Goal: Task Accomplishment & Management: Manage account settings

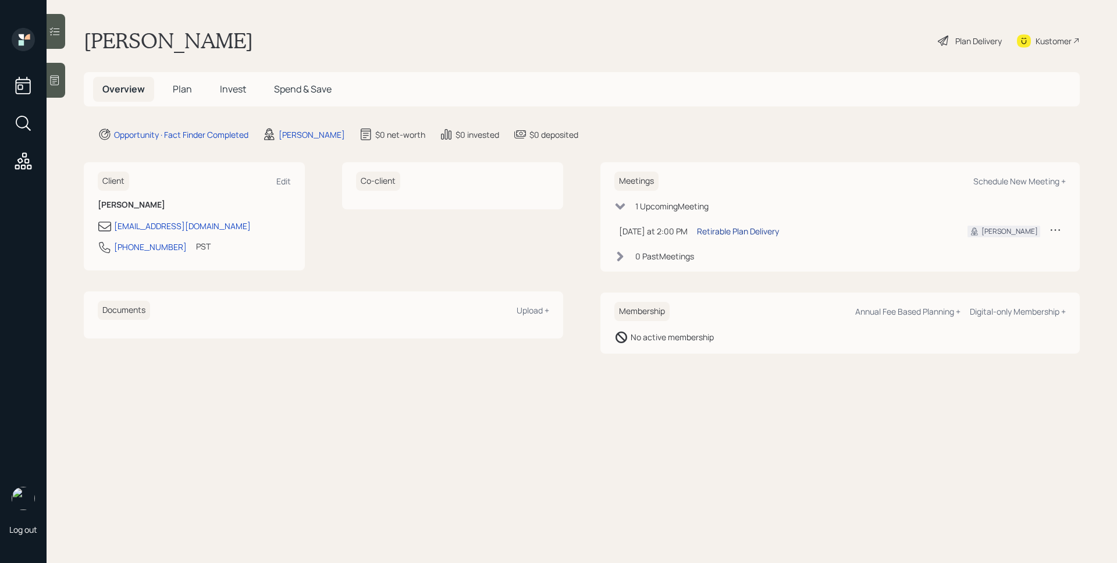
click at [763, 233] on div "Retirable Plan Delivery" at bounding box center [738, 231] width 82 height 12
click at [168, 87] on h5 "Plan" at bounding box center [182, 89] width 38 height 25
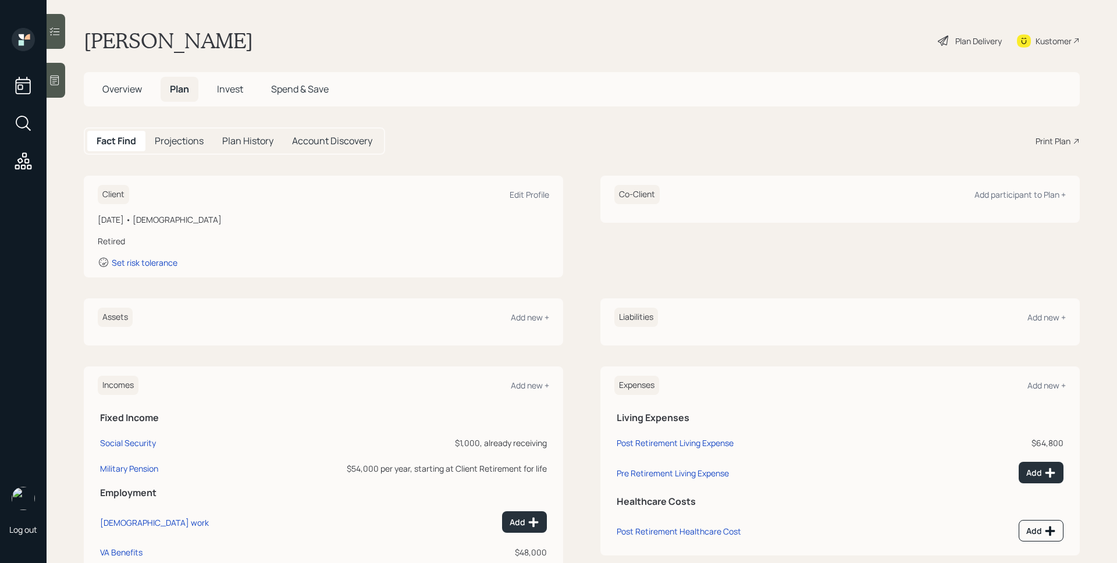
click at [55, 81] on icon at bounding box center [55, 80] width 12 height 12
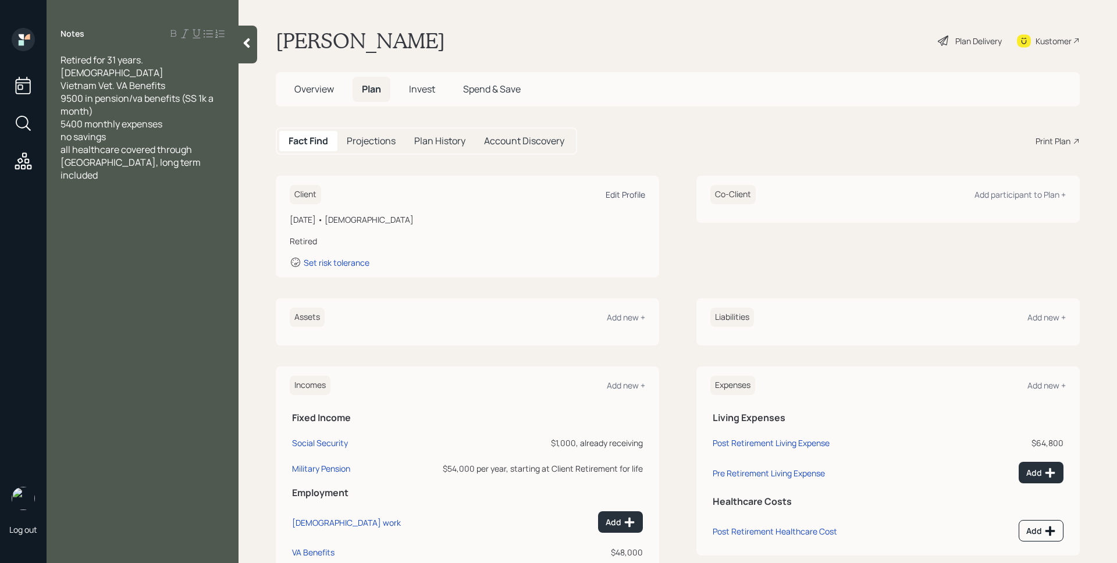
click at [629, 193] on div "Edit Profile" at bounding box center [626, 194] width 40 height 11
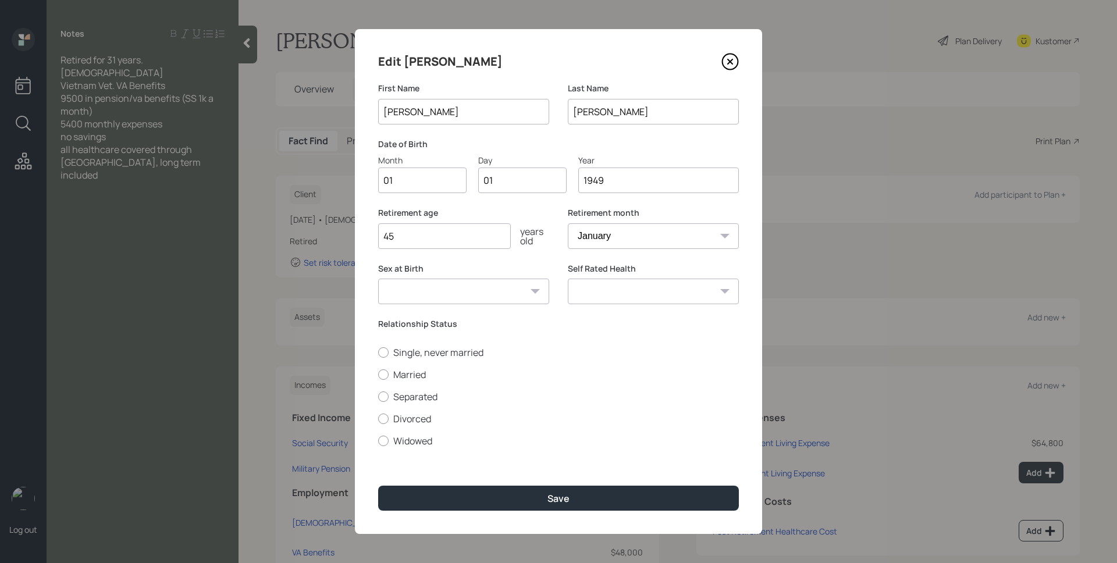
click at [415, 184] on input "01" at bounding box center [422, 181] width 88 height 26
drag, startPoint x: 482, startPoint y: 181, endPoint x: 459, endPoint y: 179, distance: 22.8
click at [460, 180] on div "Month 01 Day 01 Year [DATE]" at bounding box center [558, 173] width 361 height 39
click at [517, 180] on input "01" at bounding box center [522, 181] width 88 height 26
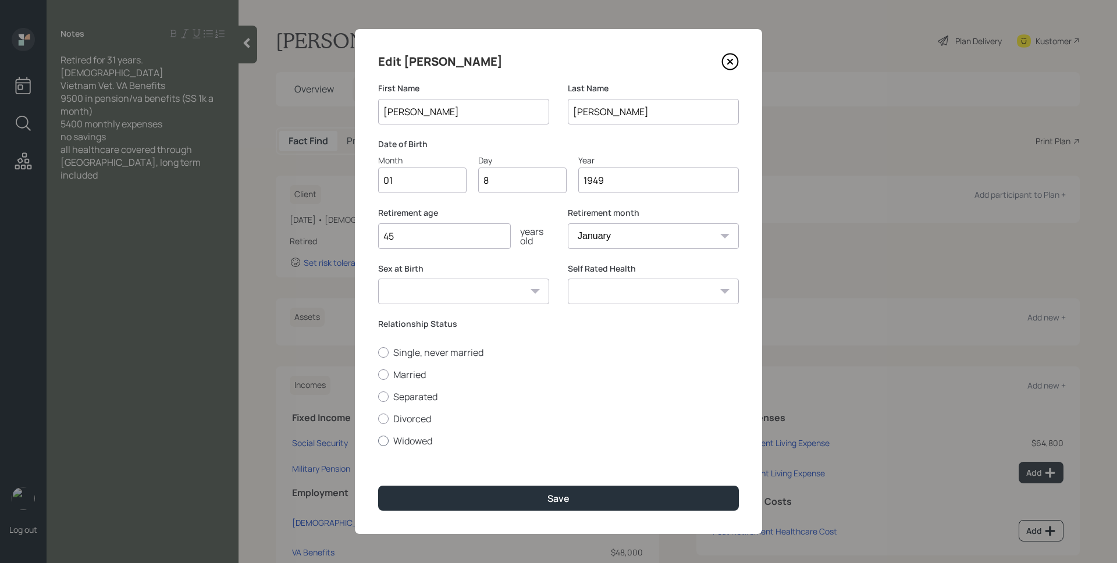
type input "08"
click at [418, 438] on label "Widowed" at bounding box center [558, 441] width 361 height 13
click at [378, 440] on input "Widowed" at bounding box center [378, 440] width 1 height 1
radio input "true"
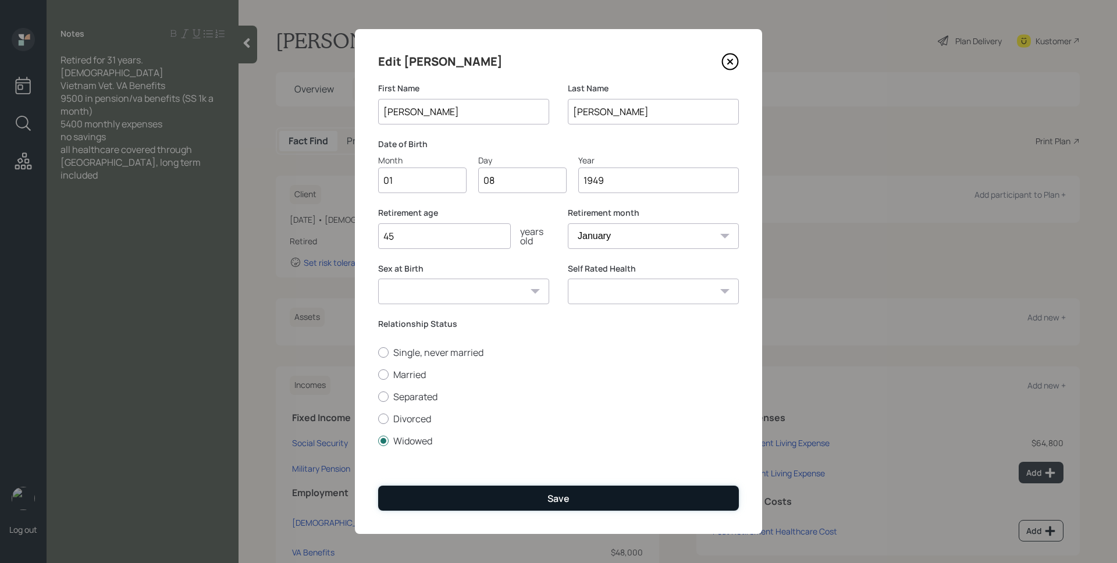
click at [539, 493] on button "Save" at bounding box center [558, 498] width 361 height 25
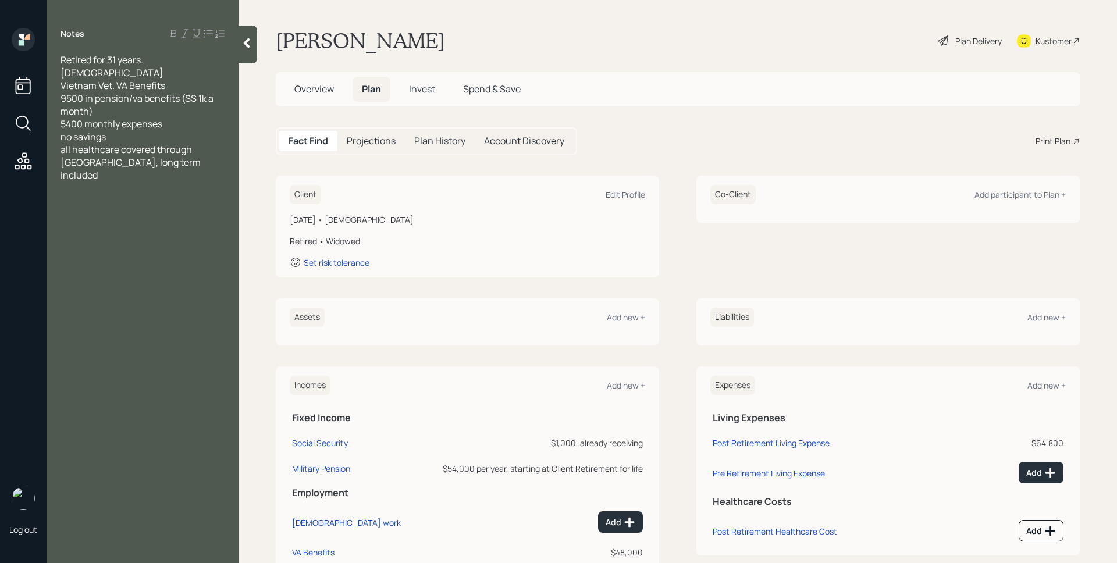
click at [956, 42] on div "Plan Delivery" at bounding box center [978, 41] width 47 height 12
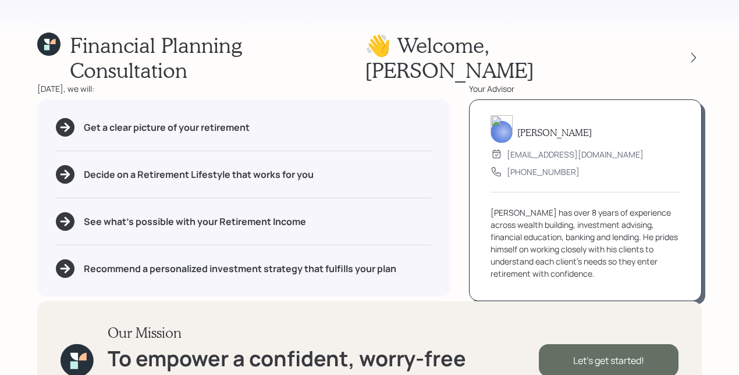
click at [639, 344] on div "Let's get started!" at bounding box center [609, 360] width 140 height 33
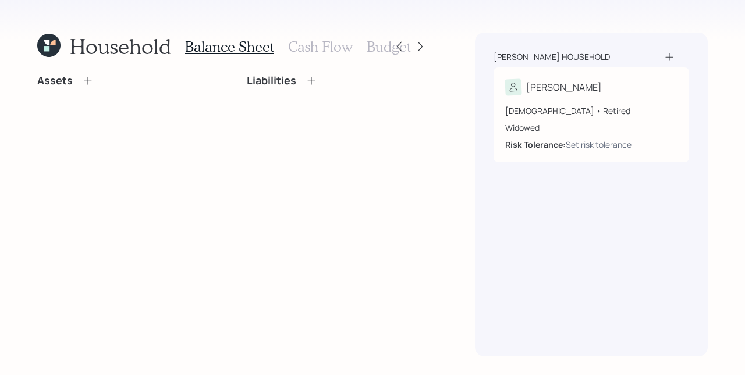
click at [166, 129] on div "Assets Liabilities" at bounding box center [232, 215] width 391 height 282
click at [87, 80] on icon at bounding box center [88, 81] width 12 height 12
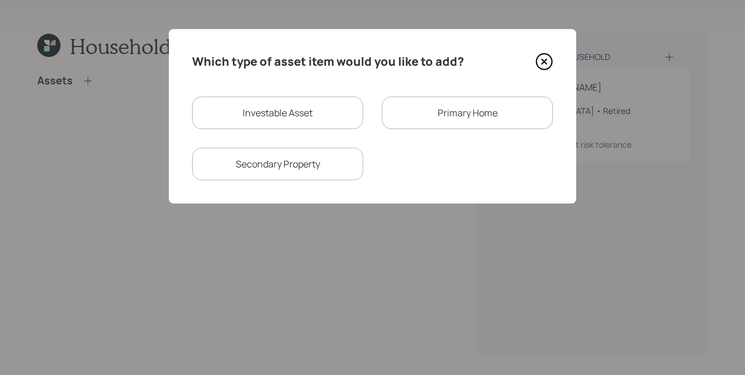
click at [441, 119] on div "Primary Home" at bounding box center [467, 113] width 171 height 33
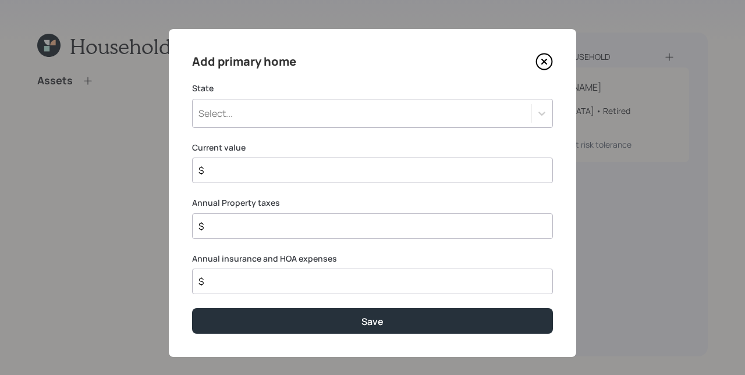
click at [264, 104] on div "Select..." at bounding box center [362, 114] width 338 height 20
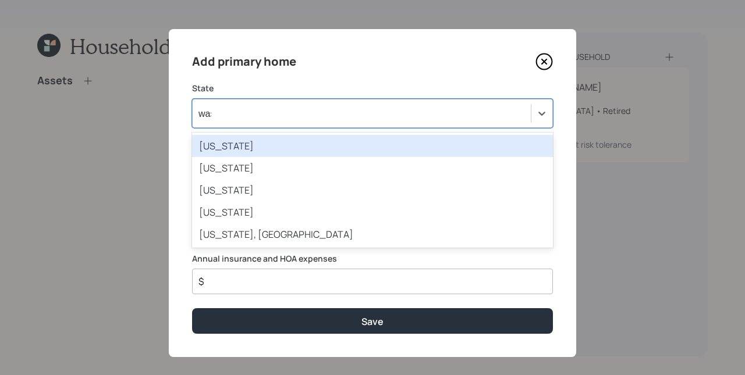
type input "wash"
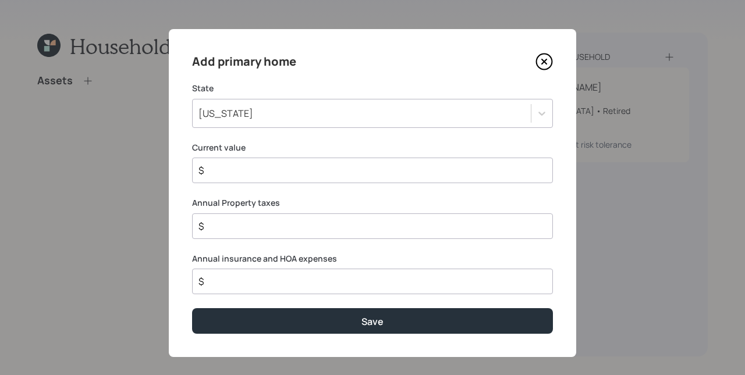
click at [280, 172] on input "$" at bounding box center [367, 170] width 341 height 14
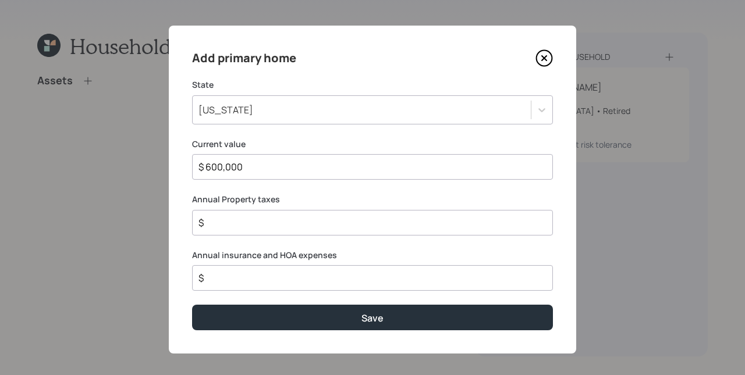
scroll to position [11, 0]
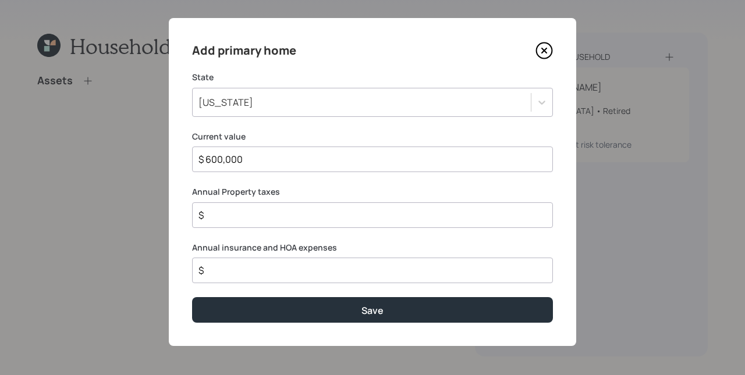
type input "$ 600,000"
click at [248, 209] on input "$" at bounding box center [367, 215] width 341 height 14
type input "$ 4,800"
click at [258, 269] on input "$" at bounding box center [367, 270] width 341 height 14
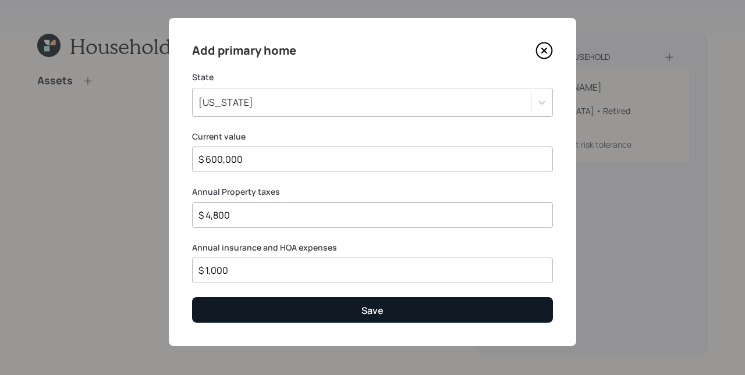
type input "$ 1,000"
click at [371, 312] on div "Save" at bounding box center [372, 310] width 22 height 13
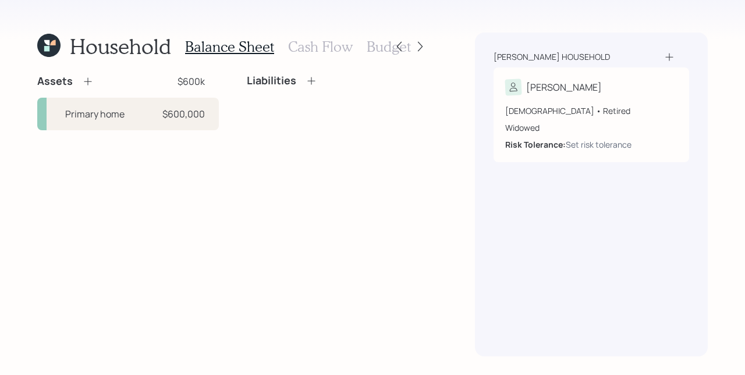
click at [311, 83] on icon at bounding box center [311, 81] width 8 height 8
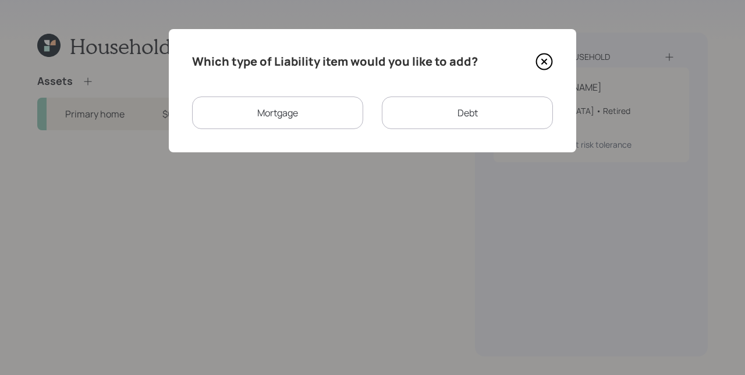
click at [263, 113] on div "Mortgage" at bounding box center [277, 113] width 171 height 33
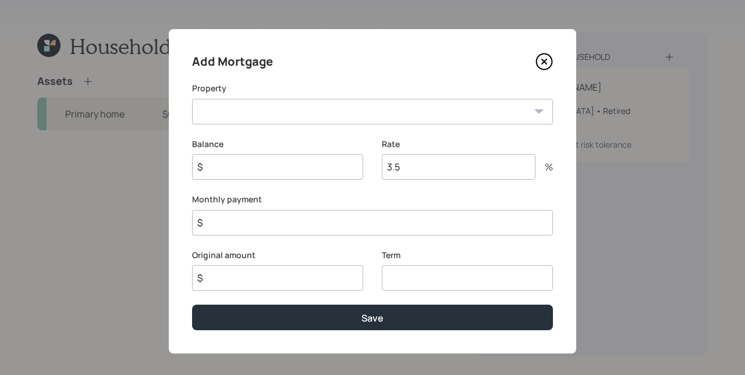
click at [239, 111] on select "WA Primary home" at bounding box center [372, 112] width 361 height 26
select select "f166e520-314e-46a1-b233-0b41f824ce41"
click at [192, 99] on select "WA Primary home" at bounding box center [372, 112] width 361 height 26
click at [252, 169] on input "$" at bounding box center [277, 167] width 171 height 26
type input "$ 500,000"
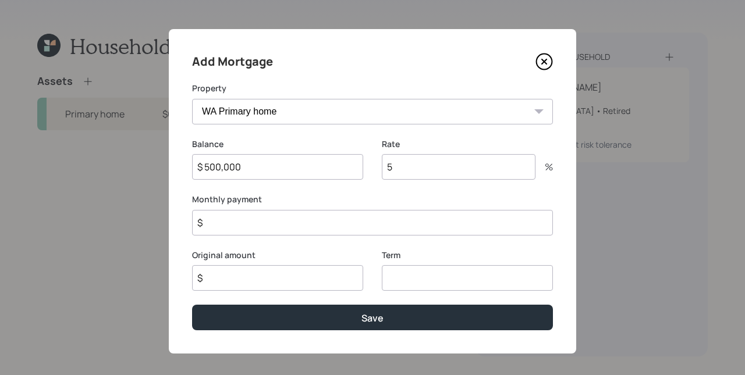
type input "5"
click at [251, 225] on input "$" at bounding box center [372, 223] width 361 height 26
type input "$ 3,617"
click at [402, 281] on input "number" at bounding box center [467, 278] width 171 height 26
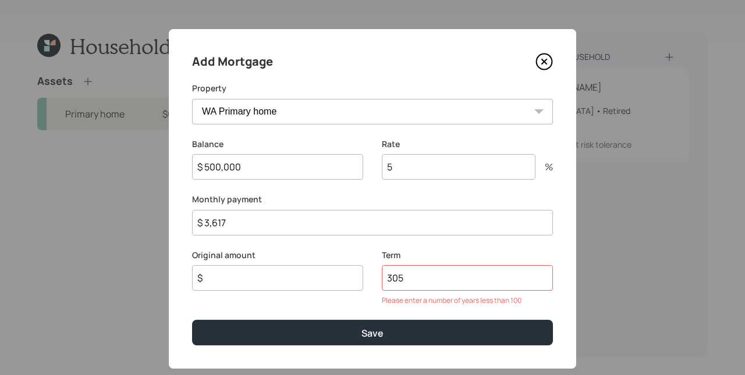
type input "30"
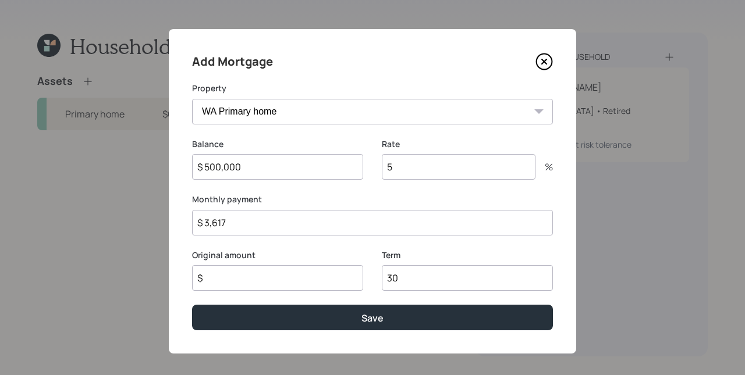
click at [250, 283] on input "$" at bounding box center [277, 278] width 171 height 26
drag, startPoint x: 207, startPoint y: 280, endPoint x: 277, endPoint y: 283, distance: 70.5
click at [277, 283] on input "$ 500,000" at bounding box center [277, 278] width 171 height 26
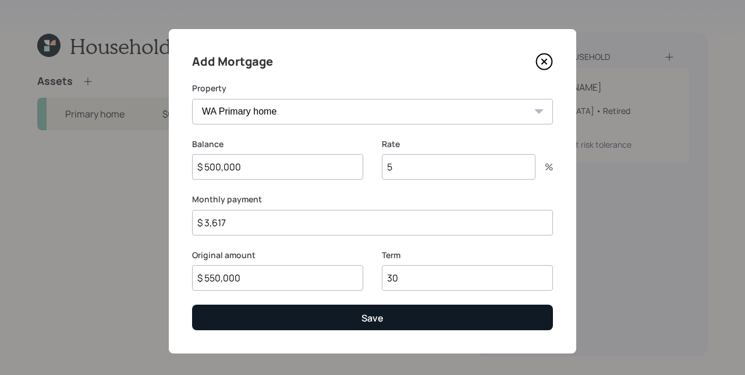
type input "$ 550,000"
click at [379, 324] on div "Save" at bounding box center [372, 318] width 22 height 13
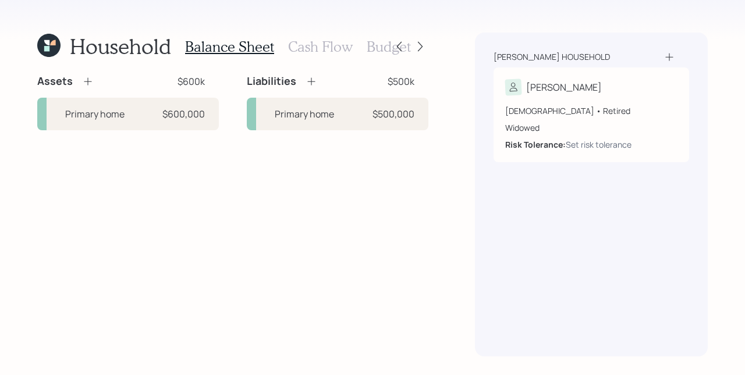
click at [308, 85] on icon at bounding box center [311, 82] width 12 height 12
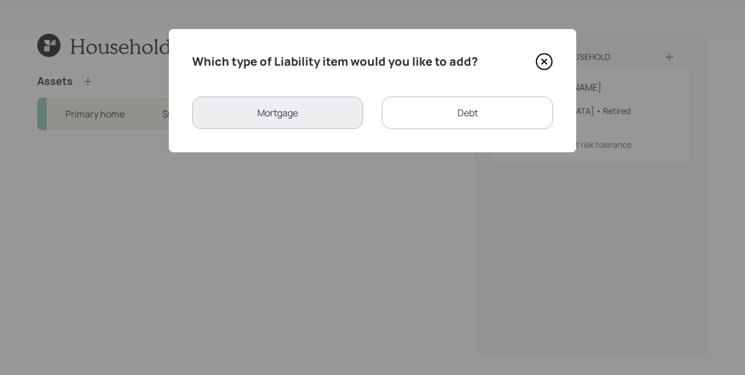
click at [449, 112] on div "Debt" at bounding box center [467, 113] width 171 height 33
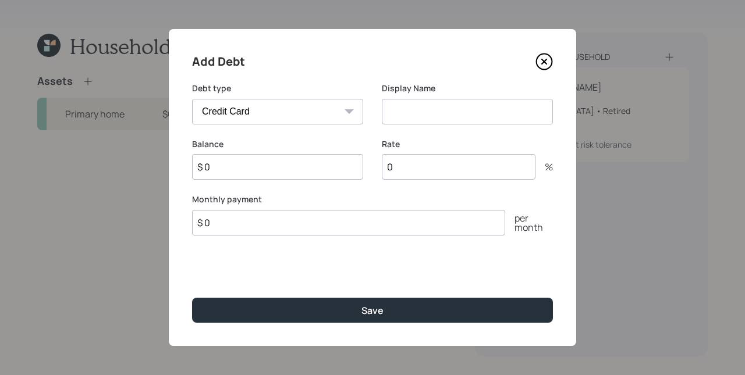
click at [325, 108] on select "Car Credit Card Medical Student Other" at bounding box center [277, 112] width 171 height 26
select select "other"
click at [192, 99] on select "Car Credit Card Medical Student Other" at bounding box center [277, 112] width 171 height 26
click at [422, 117] on input at bounding box center [467, 112] width 171 height 26
type input "HVAC"
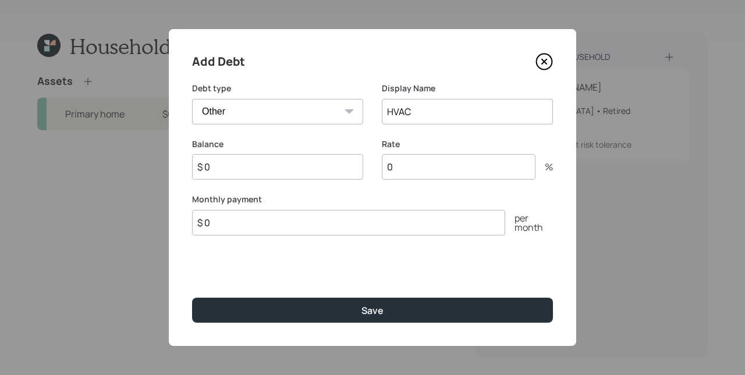
click at [341, 218] on input "$ 0" at bounding box center [348, 223] width 313 height 26
click at [342, 218] on input "$ 0" at bounding box center [348, 223] width 313 height 26
type input "$ 159"
click at [251, 176] on input "$ 0" at bounding box center [277, 167] width 171 height 26
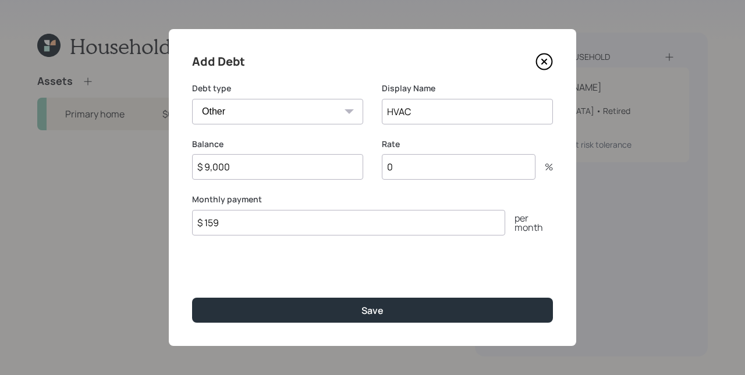
type input "$ 9,000"
click at [319, 265] on div "Add Debt Debt type Car Credit Card Medical Student Other Display Name HVAC Bala…" at bounding box center [372, 187] width 407 height 317
click at [405, 167] on input "0" at bounding box center [459, 167] width 154 height 26
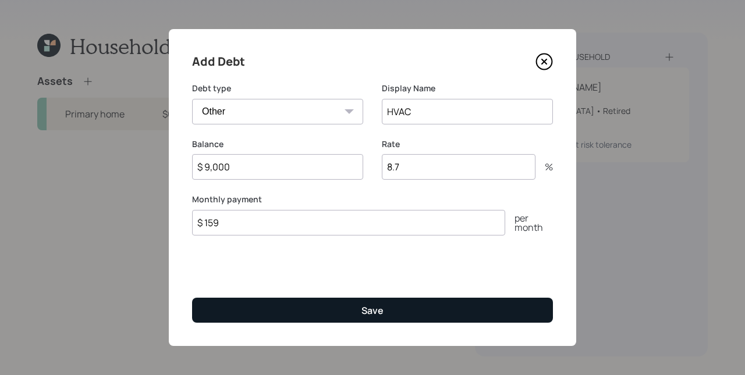
type input "8.7"
click at [401, 307] on button "Save" at bounding box center [372, 310] width 361 height 25
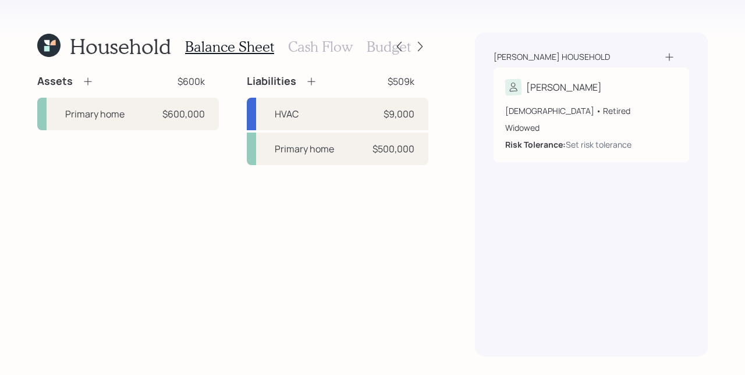
click at [480, 261] on div "[PERSON_NAME] household [PERSON_NAME] [DEMOGRAPHIC_DATA] • Retired Widowed Risk…" at bounding box center [591, 195] width 233 height 324
click at [306, 48] on h3 "Cash Flow" at bounding box center [320, 46] width 65 height 17
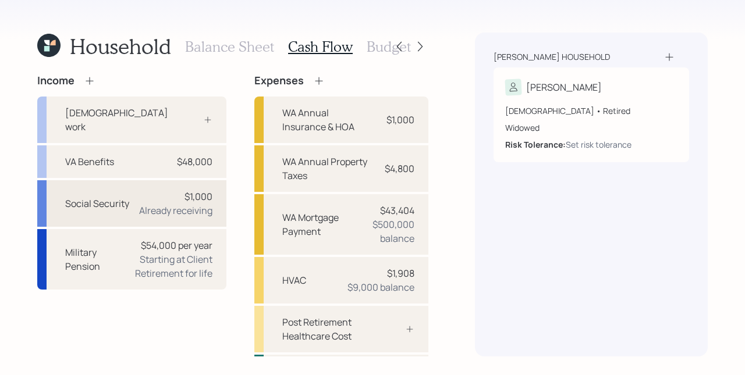
click at [188, 190] on div "$1,000" at bounding box center [198, 197] width 28 height 14
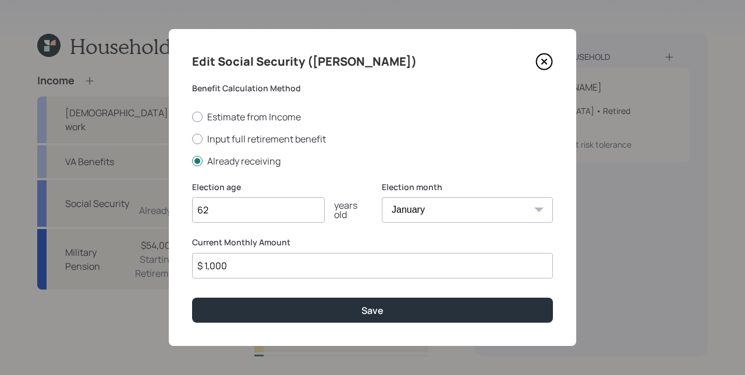
drag, startPoint x: 219, startPoint y: 268, endPoint x: 236, endPoint y: 267, distance: 16.9
click at [236, 267] on input "$ 1,000" at bounding box center [372, 266] width 361 height 26
type input "$ 1,015"
click at [192, 298] on button "Save" at bounding box center [372, 310] width 361 height 25
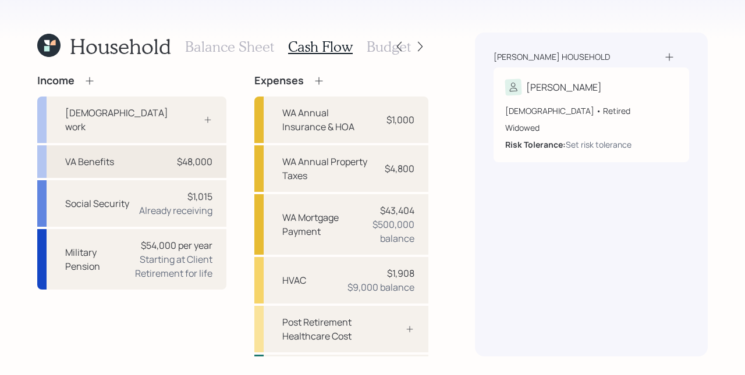
click at [195, 155] on div "$48,000" at bounding box center [194, 162] width 35 height 14
select select "other"
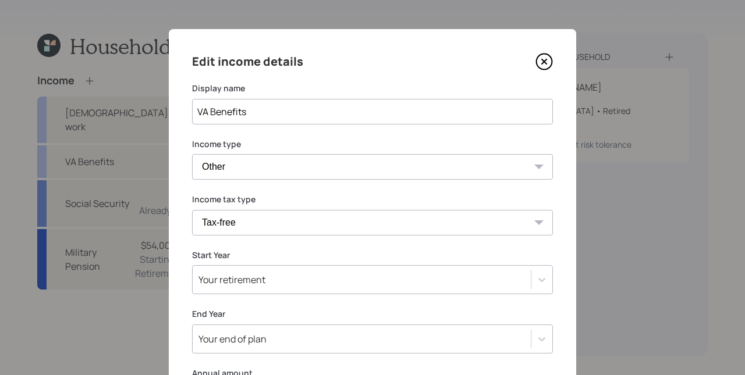
scroll to position [155, 0]
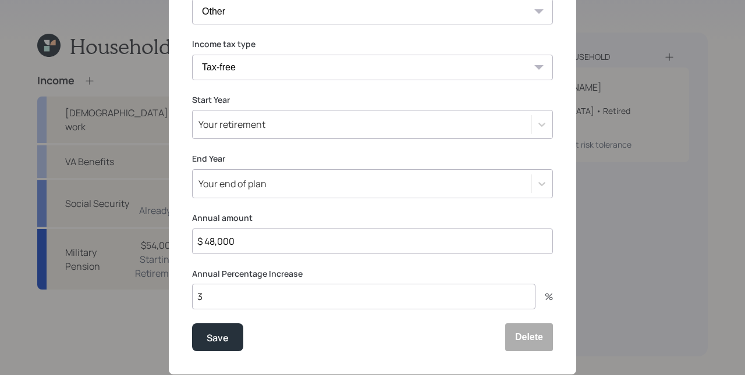
drag, startPoint x: 255, startPoint y: 237, endPoint x: 208, endPoint y: 240, distance: 47.2
click at [208, 240] on input "$ 48,000" at bounding box center [372, 242] width 361 height 26
type input "$ 45,976"
click at [211, 339] on div "Save" at bounding box center [217, 338] width 22 height 16
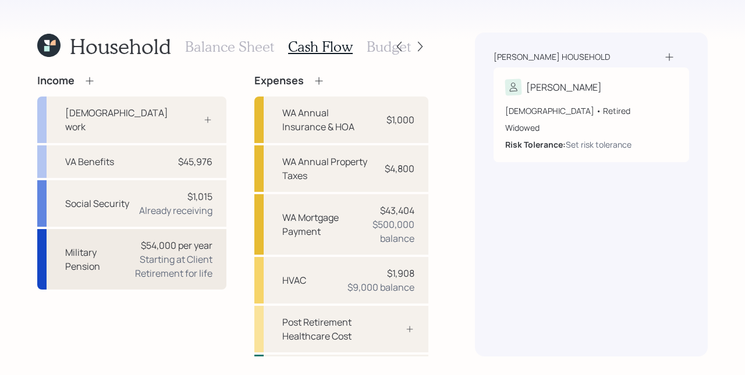
click at [186, 254] on div "Starting at Client Retirement for life" at bounding box center [164, 266] width 95 height 28
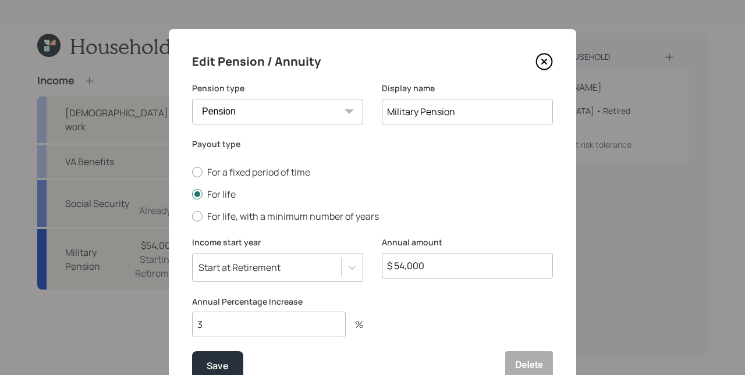
click at [451, 264] on input "$ 54,000" at bounding box center [467, 266] width 171 height 26
type input "$ 58,320"
click at [211, 367] on div "Save" at bounding box center [217, 366] width 22 height 16
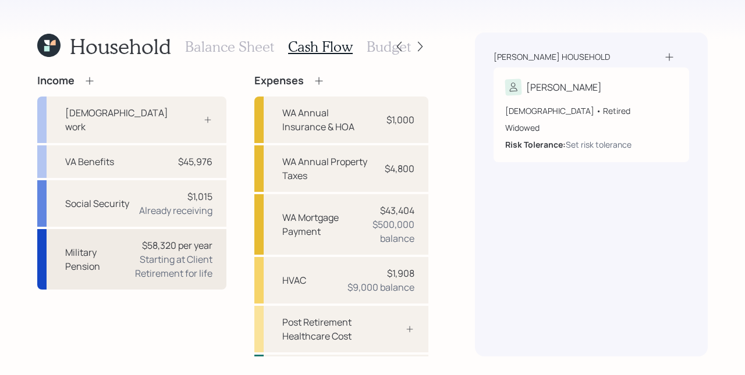
click at [155, 252] on div "Starting at Client Retirement for life" at bounding box center [164, 266] width 95 height 28
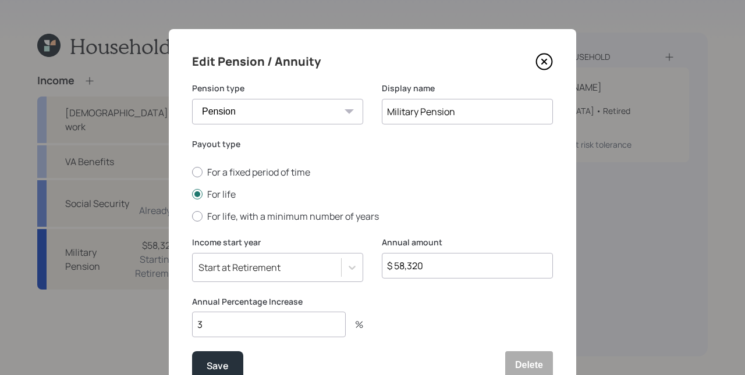
drag, startPoint x: 414, startPoint y: 111, endPoint x: 368, endPoint y: 103, distance: 47.2
click at [368, 103] on div "Pension type Pension Annuity Display name Military Pension" at bounding box center [372, 111] width 361 height 56
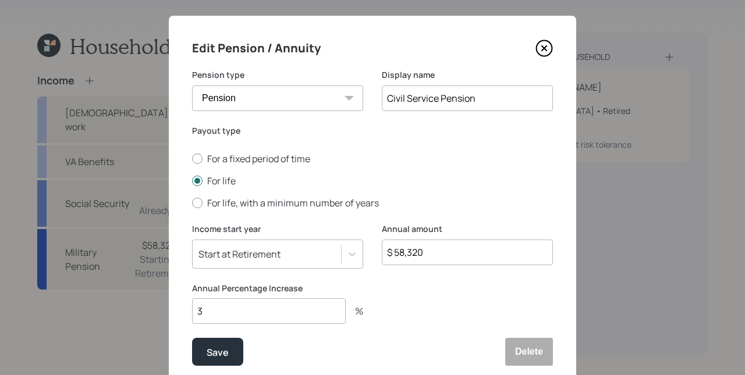
scroll to position [56, 0]
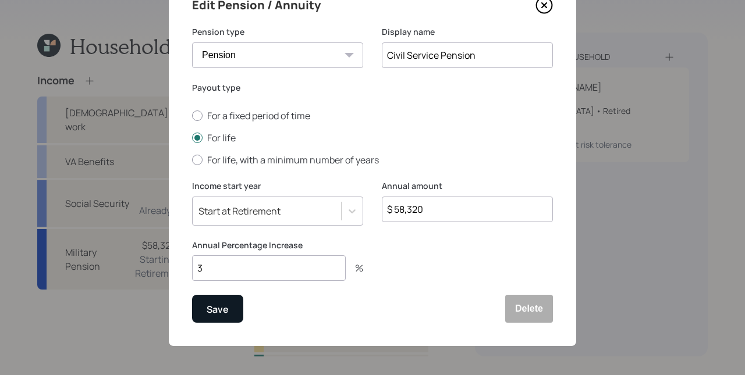
type input "Civil Service Pension"
click at [229, 307] on button "Save" at bounding box center [217, 309] width 51 height 28
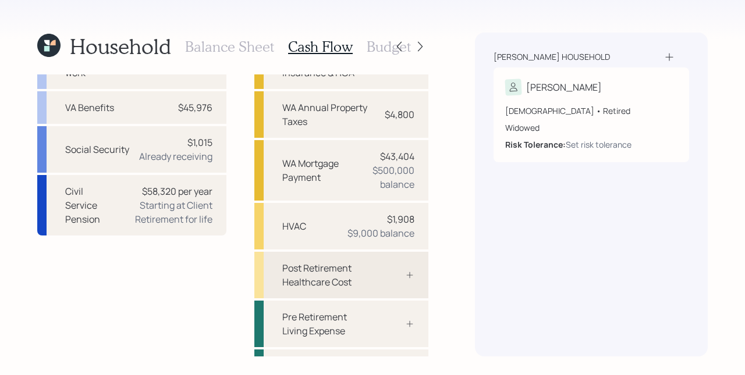
scroll to position [87, 0]
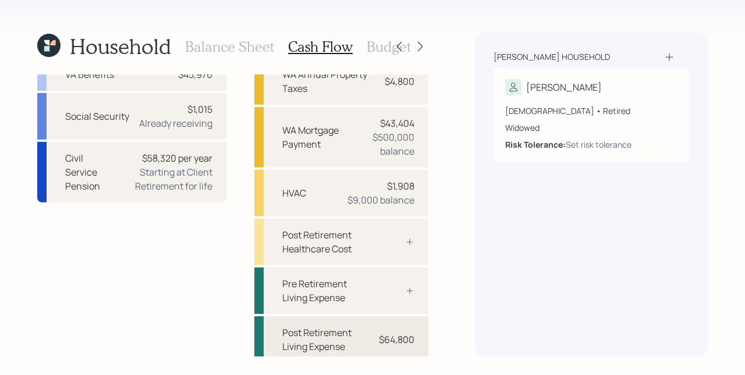
click at [369, 322] on div "Post Retirement Living Expense $64,800" at bounding box center [341, 339] width 174 height 47
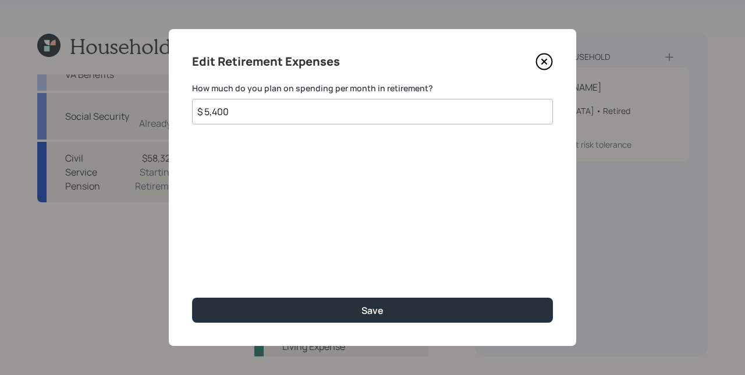
click at [268, 120] on input "$ 5,400" at bounding box center [372, 112] width 361 height 26
click at [192, 298] on button "Save" at bounding box center [372, 310] width 361 height 25
click at [250, 111] on input "$" at bounding box center [372, 112] width 361 height 26
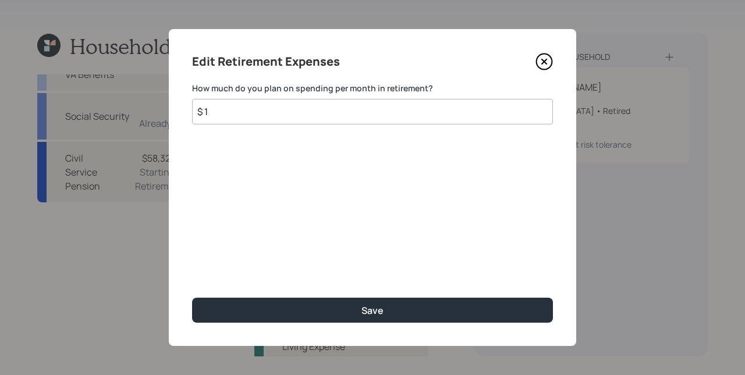
type input "$ 1"
click at [192, 298] on button "Save" at bounding box center [372, 310] width 361 height 25
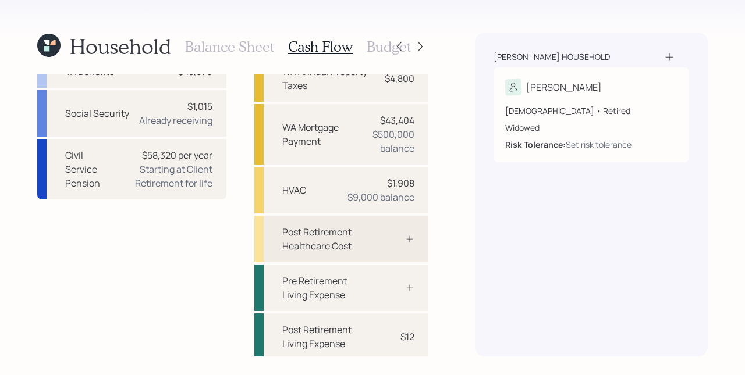
scroll to position [93, 0]
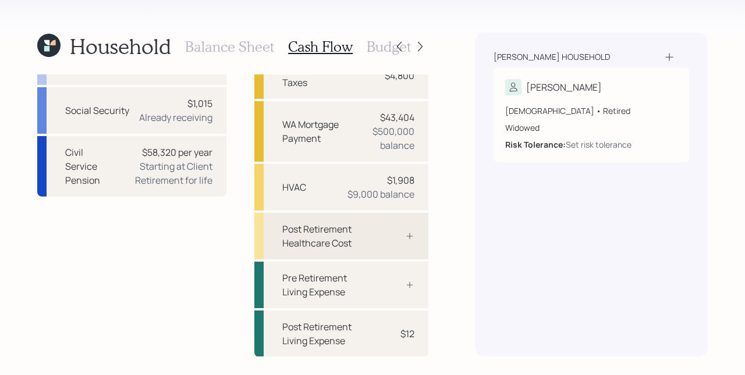
click at [383, 234] on div at bounding box center [396, 236] width 35 height 9
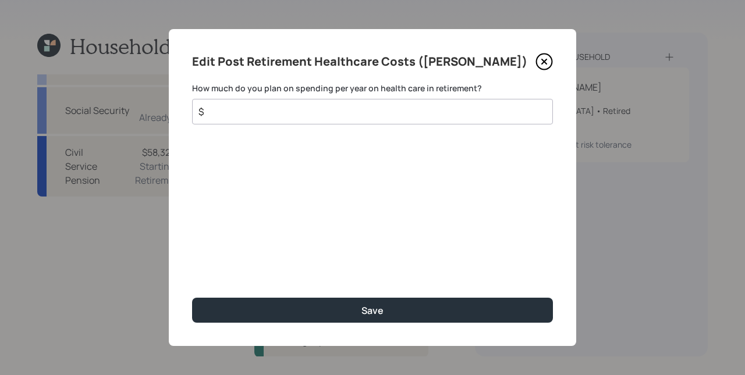
click at [361, 122] on div "$" at bounding box center [372, 112] width 361 height 26
click at [362, 113] on input "$" at bounding box center [367, 112] width 341 height 14
type input "$ 5,500"
click at [192, 298] on button "Save" at bounding box center [372, 310] width 361 height 25
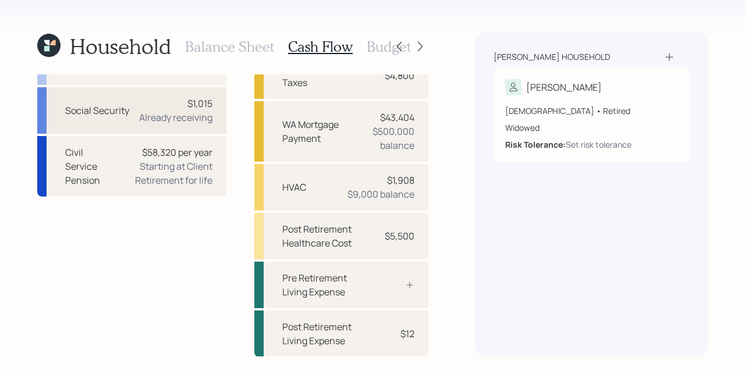
click at [171, 111] on div "Already receiving" at bounding box center [175, 118] width 73 height 14
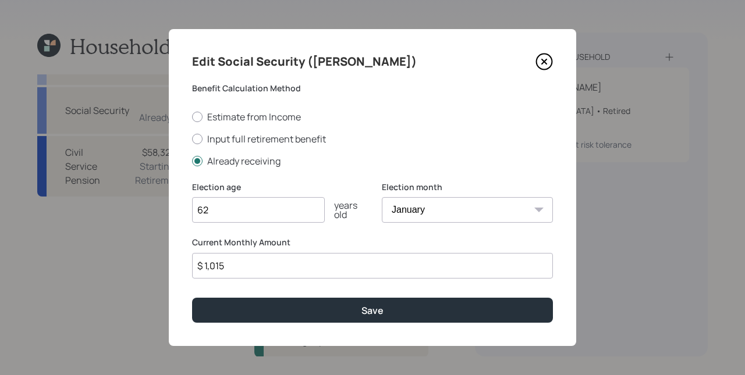
drag, startPoint x: 236, startPoint y: 272, endPoint x: 211, endPoint y: 266, distance: 25.8
click at [211, 268] on input "$ 1,015" at bounding box center [372, 266] width 361 height 26
type input "$ 1,200"
click at [192, 298] on button "Save" at bounding box center [372, 310] width 361 height 25
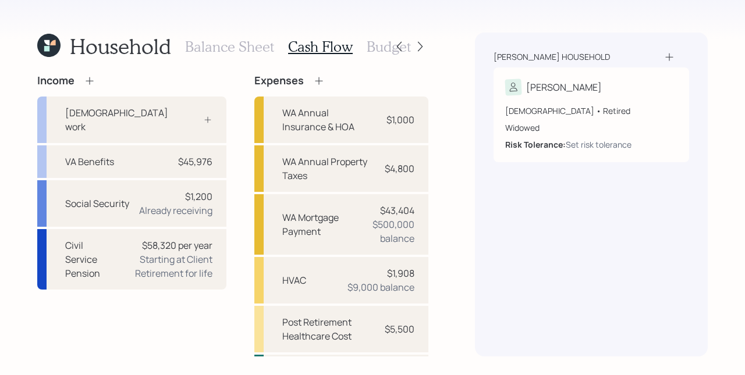
click at [378, 44] on h3 "Budget" at bounding box center [388, 46] width 44 height 17
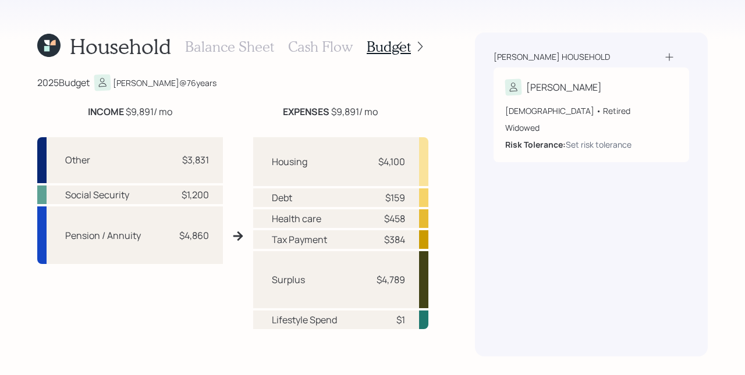
click at [247, 45] on h3 "Balance Sheet" at bounding box center [229, 46] width 89 height 17
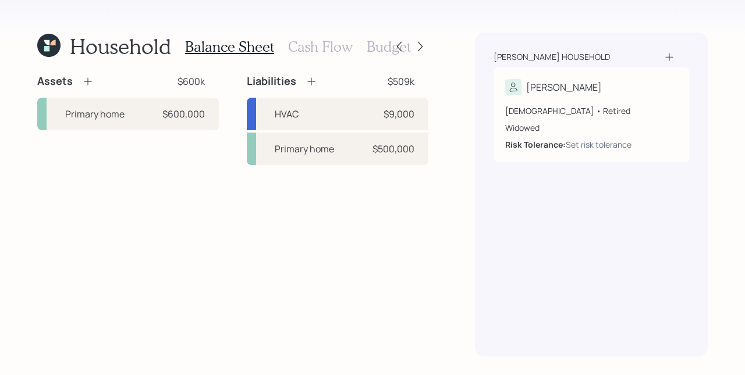
click at [86, 78] on icon at bounding box center [88, 82] width 12 height 12
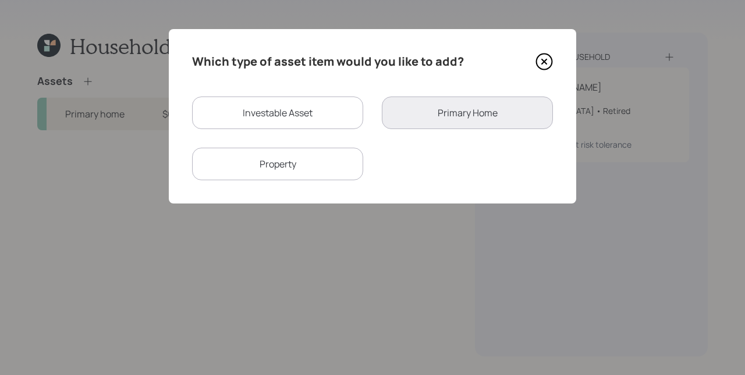
click at [280, 116] on div "Investable Asset" at bounding box center [277, 113] width 171 height 33
select select "taxable"
select select "balanced"
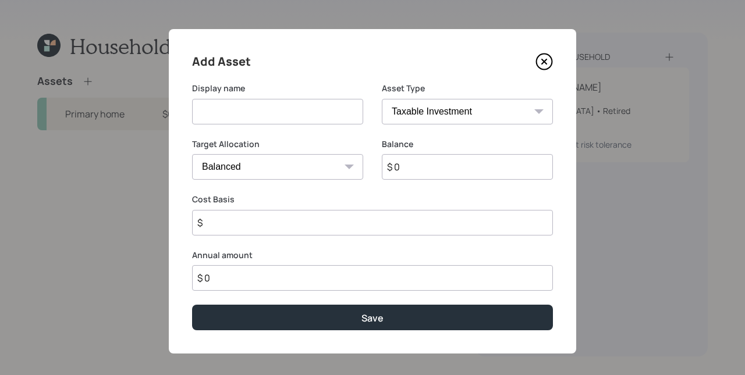
click at [281, 116] on input at bounding box center [277, 112] width 171 height 26
type input "DNP Select"
click at [526, 111] on select "SEP [PERSON_NAME] IRA 401(k) [PERSON_NAME] 401(k) 403(b) [PERSON_NAME] 403(b) 4…" at bounding box center [467, 112] width 171 height 26
click at [382, 99] on select "SEP [PERSON_NAME] IRA 401(k) [PERSON_NAME] 401(k) 403(b) [PERSON_NAME] 403(b) 4…" at bounding box center [467, 112] width 171 height 26
click at [427, 169] on input "$ 0" at bounding box center [467, 167] width 171 height 26
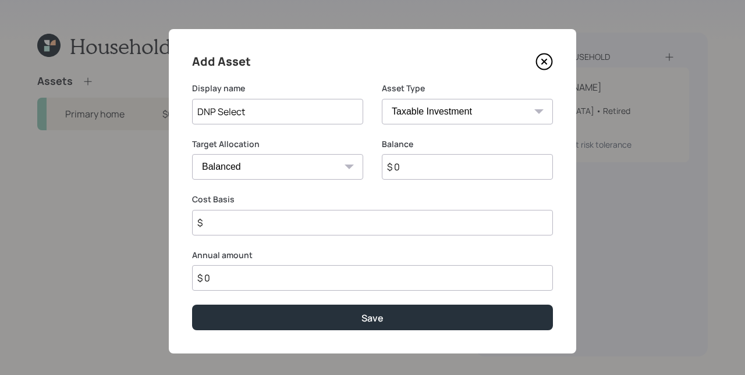
click at [427, 169] on input "$ 0" at bounding box center [467, 167] width 171 height 26
type input "$ 15,000"
type input "$ 0"
click at [192, 305] on button "Save" at bounding box center [372, 317] width 361 height 25
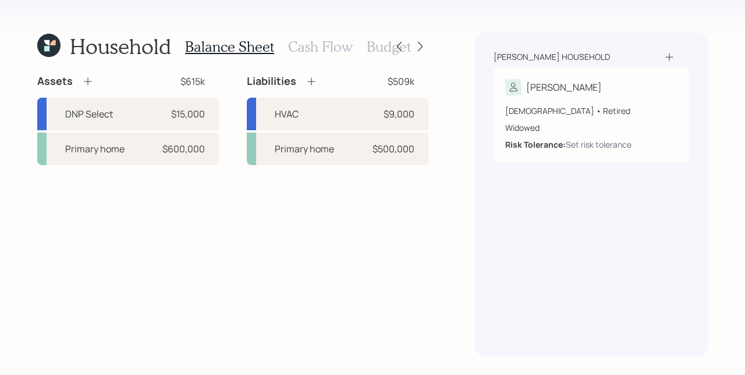
click at [90, 81] on icon at bounding box center [88, 82] width 12 height 12
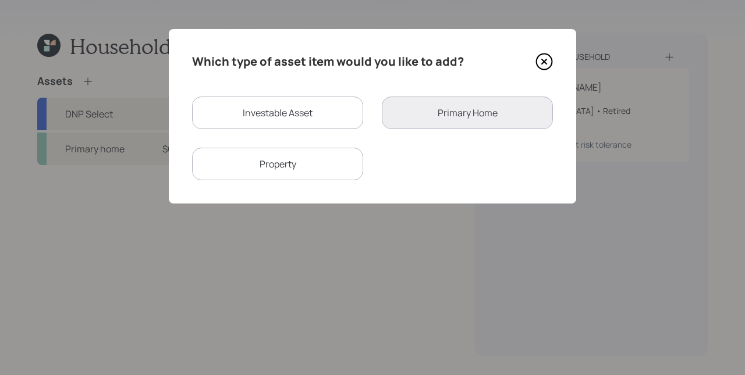
click at [265, 117] on div "Investable Asset" at bounding box center [277, 113] width 171 height 33
select select "taxable"
select select "balanced"
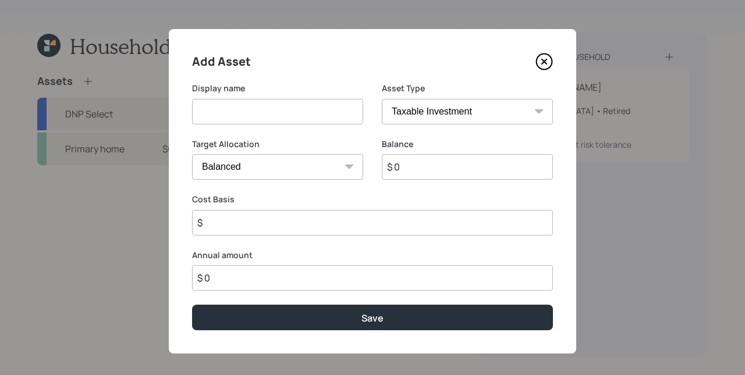
click at [262, 112] on input at bounding box center [277, 112] width 171 height 26
type input "Checking"
click at [461, 110] on select "SEP [PERSON_NAME] IRA 401(k) [PERSON_NAME] 401(k) 403(b) [PERSON_NAME] 403(b) 4…" at bounding box center [467, 112] width 171 height 26
select select "cash"
click at [382, 99] on select "SEP [PERSON_NAME] IRA 401(k) [PERSON_NAME] 401(k) 403(b) [PERSON_NAME] 403(b) 4…" at bounding box center [467, 112] width 171 height 26
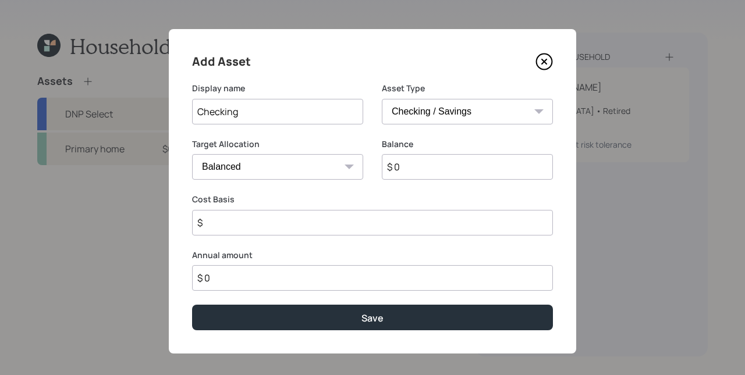
type input "$"
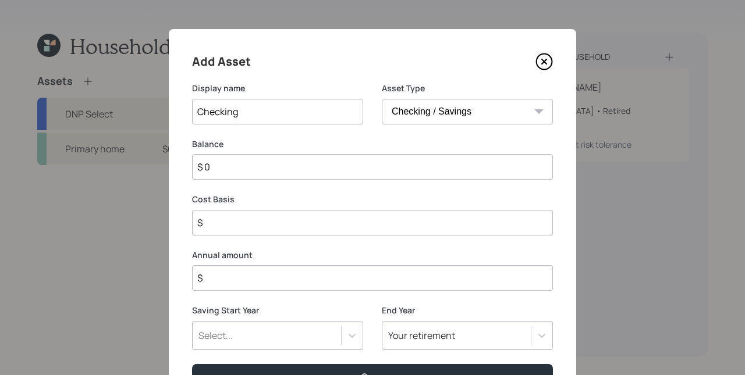
click at [468, 163] on input "$ 0" at bounding box center [372, 167] width 361 height 26
click at [269, 113] on input "Checking" at bounding box center [277, 112] width 171 height 26
type input "Checkings"
click at [240, 163] on input "$ 0" at bounding box center [372, 167] width 361 height 26
type input "$ 8"
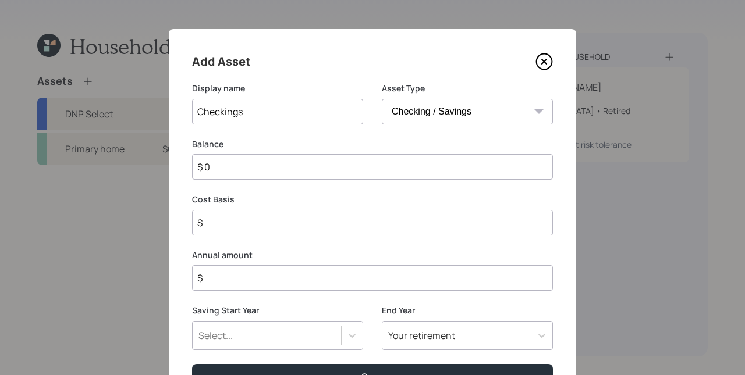
type input "$ 8"
type input "$ 80"
type input "$ 800"
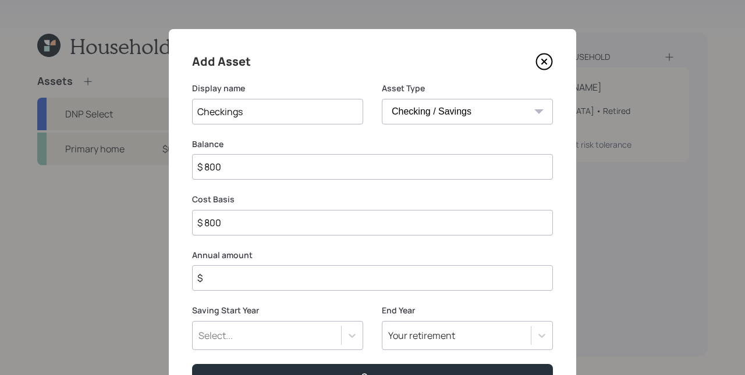
type input "$ 8,000"
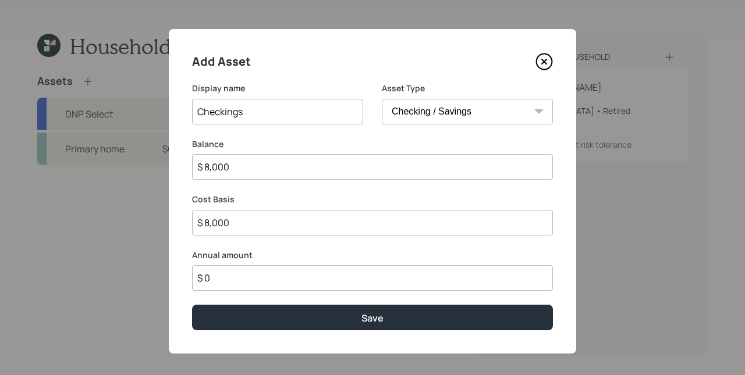
type input "$ 0"
click at [192, 305] on button "Save" at bounding box center [372, 317] width 361 height 25
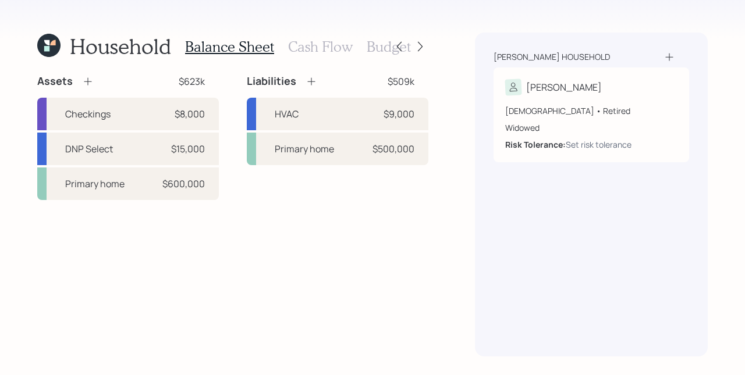
click at [90, 81] on icon at bounding box center [88, 82] width 8 height 8
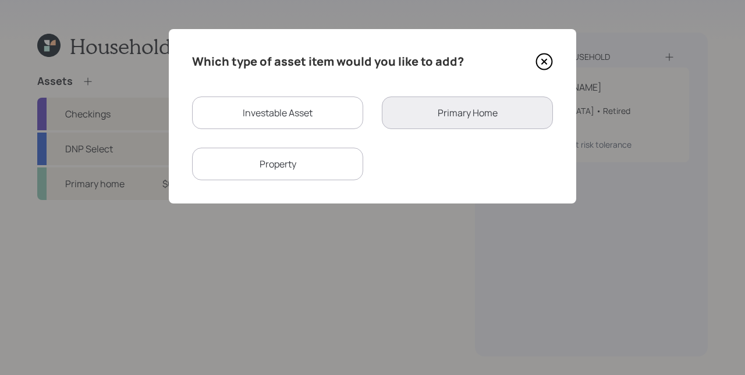
click at [285, 116] on div "Investable Asset" at bounding box center [277, 113] width 171 height 33
select select "taxable"
select select "balanced"
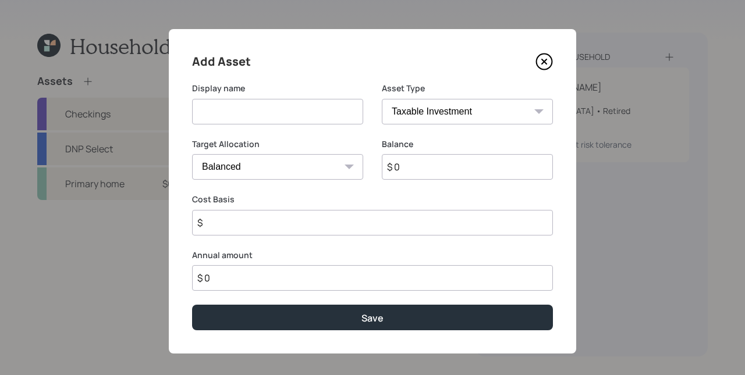
click at [284, 108] on input at bounding box center [277, 112] width 171 height 26
type input "Savings"
click at [460, 115] on select "SEP [PERSON_NAME] IRA 401(k) [PERSON_NAME] 401(k) 403(b) [PERSON_NAME] 403(b) 4…" at bounding box center [467, 112] width 171 height 26
select select "cash"
click at [382, 99] on select "SEP [PERSON_NAME] IRA 401(k) [PERSON_NAME] 401(k) 403(b) [PERSON_NAME] 403(b) 4…" at bounding box center [467, 112] width 171 height 26
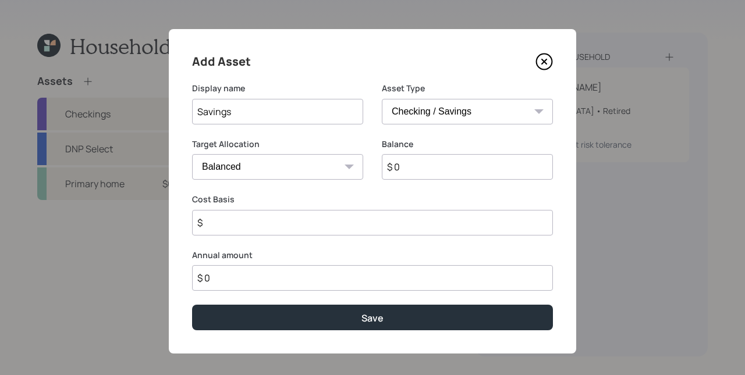
type input "$"
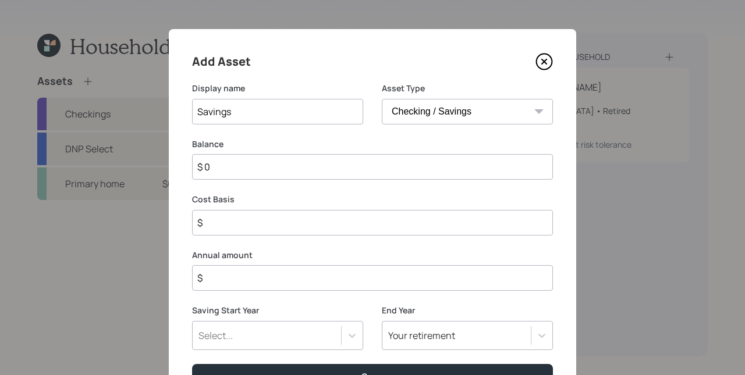
click at [445, 159] on input "$ 0" at bounding box center [372, 167] width 361 height 26
click at [500, 169] on input "$ 0" at bounding box center [372, 167] width 361 height 26
click at [499, 170] on input "$ 0" at bounding box center [372, 167] width 361 height 26
type input "$ 1"
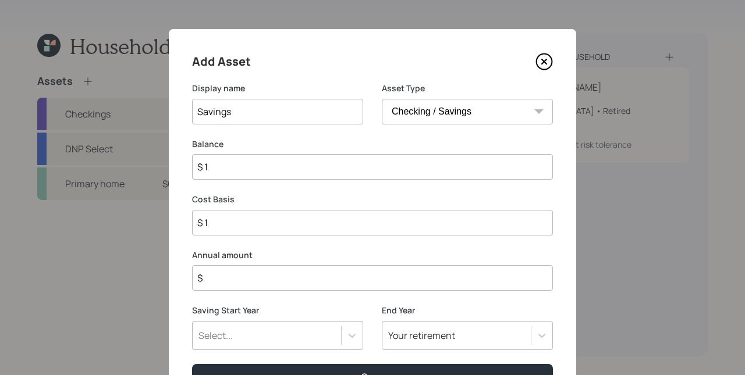
type input "$ 10"
type input "$ 100"
type input "$ 1,000"
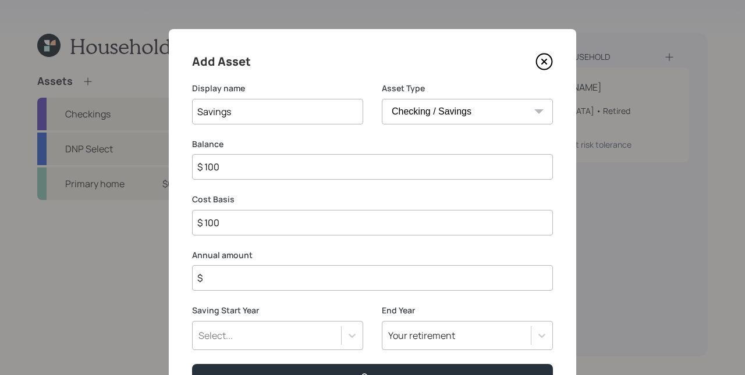
type input "$ 1,000"
type input "$ 10,000"
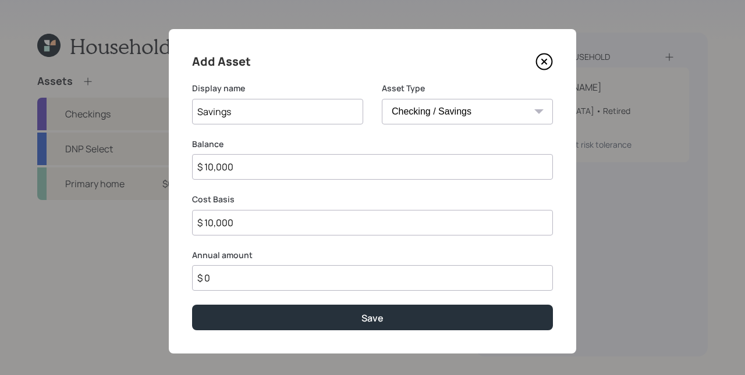
type input "$ 0"
click at [192, 305] on button "Save" at bounding box center [372, 317] width 361 height 25
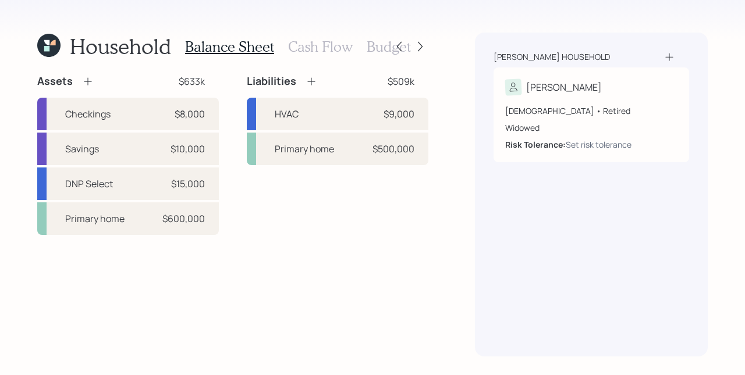
click at [85, 78] on icon at bounding box center [88, 82] width 12 height 12
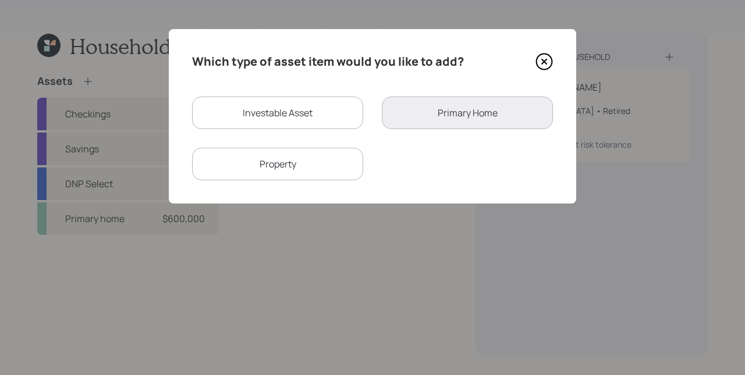
click at [290, 104] on div "Investable Asset" at bounding box center [277, 113] width 171 height 33
select select "taxable"
select select "balanced"
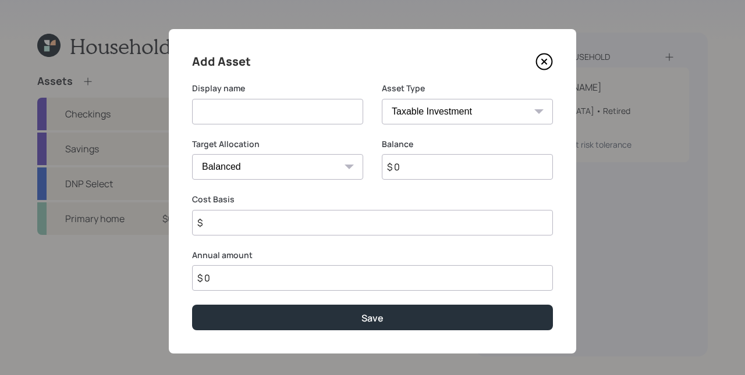
click at [278, 107] on input at bounding box center [277, 112] width 171 height 26
type input "Credit Union Checking"
click at [458, 170] on input "$ 0" at bounding box center [467, 167] width 171 height 26
type input "$ 5,000"
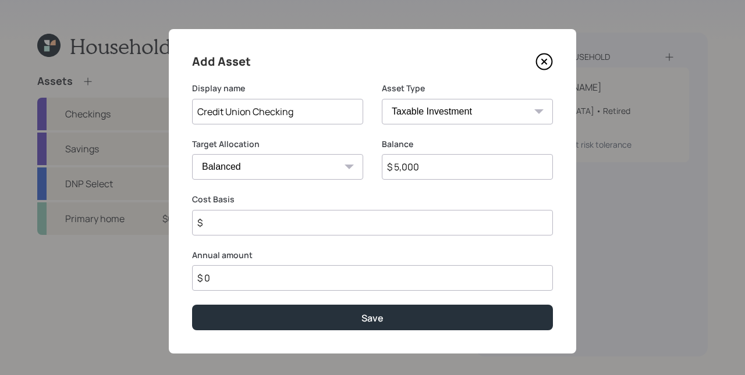
click at [484, 123] on select "SEP [PERSON_NAME] IRA 401(k) [PERSON_NAME] 401(k) 403(b) [PERSON_NAME] 403(b) 4…" at bounding box center [467, 112] width 171 height 26
select select "cash"
click at [382, 99] on select "SEP [PERSON_NAME] IRA 401(k) [PERSON_NAME] 401(k) 403(b) [PERSON_NAME] 403(b) 4…" at bounding box center [467, 112] width 171 height 26
type input "$"
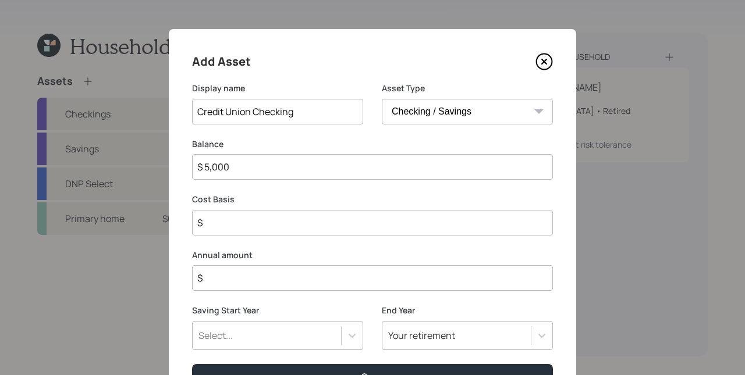
click at [349, 215] on input "$" at bounding box center [372, 223] width 361 height 26
type input "$ 5,000"
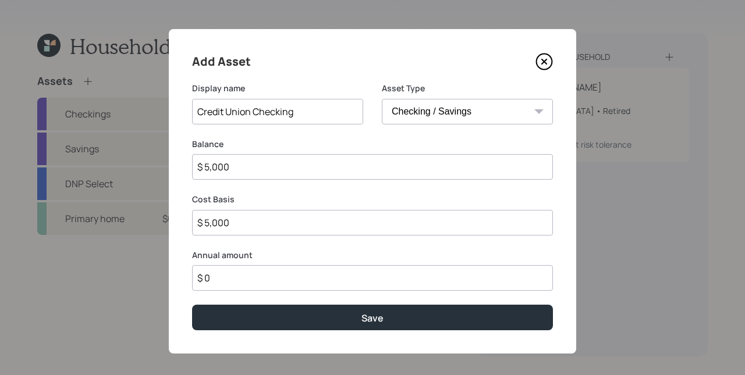
type input "$ 0"
click at [192, 305] on button "Save" at bounding box center [372, 317] width 361 height 25
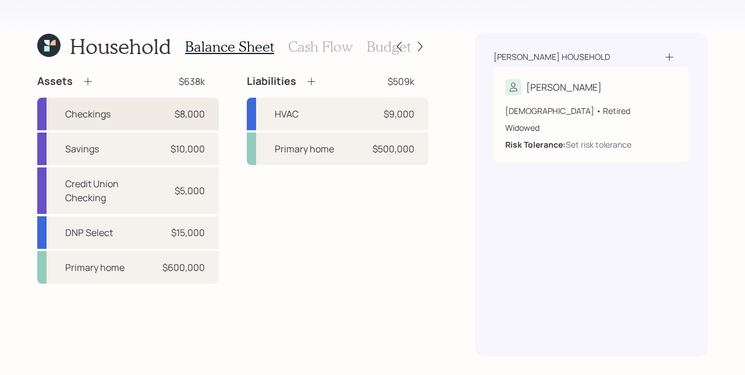
click at [144, 114] on div "Checkings $8,000" at bounding box center [127, 114] width 181 height 33
select select "cash"
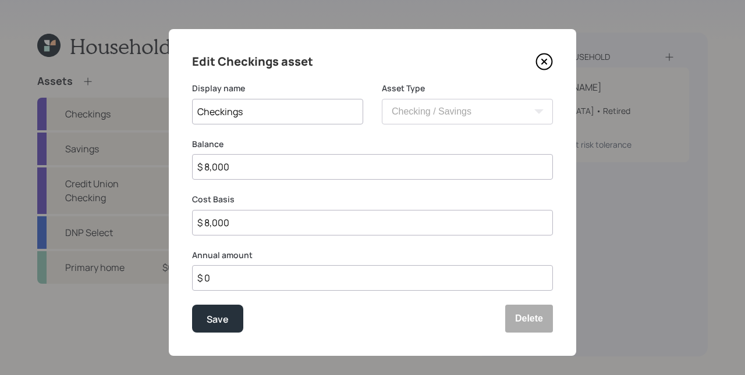
click at [244, 112] on input "Checkings" at bounding box center [277, 112] width 171 height 26
type input "Checking/ Savings"
click at [204, 165] on input "$ 8,000" at bounding box center [372, 167] width 361 height 26
type input "$ 18,000"
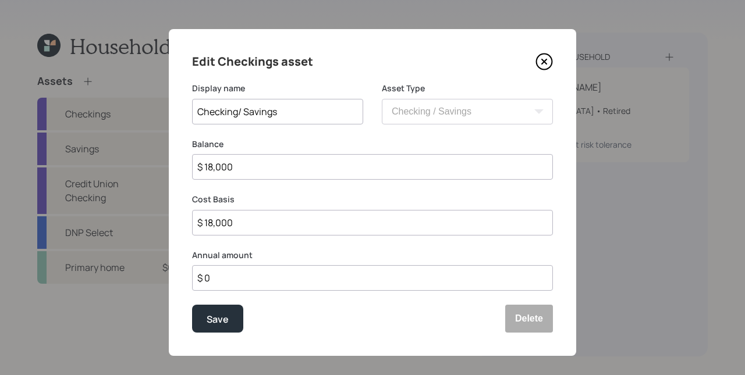
type input "$ 18,000"
click at [192, 305] on button "Save" at bounding box center [217, 319] width 51 height 28
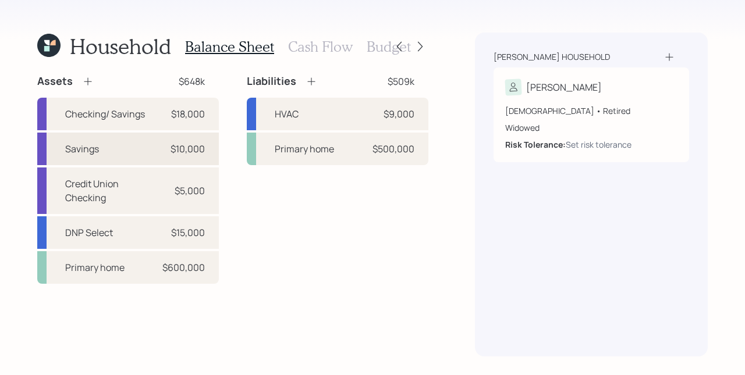
click at [158, 158] on div "Savings $10,000" at bounding box center [127, 149] width 181 height 33
select select "cash"
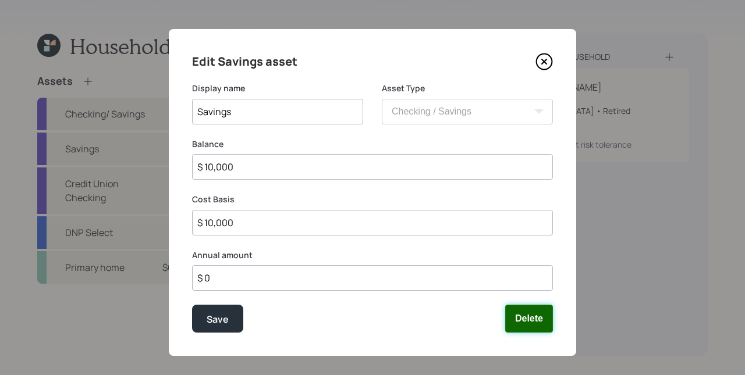
click at [517, 316] on button "Delete" at bounding box center [529, 319] width 48 height 28
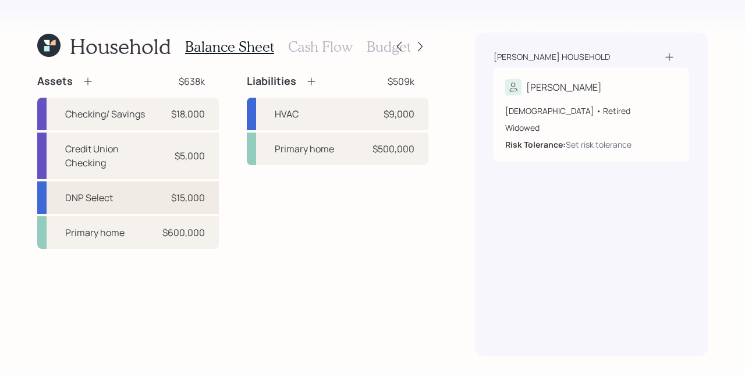
click at [191, 199] on div "$15,000" at bounding box center [188, 198] width 34 height 14
select select "taxable"
select select "balanced"
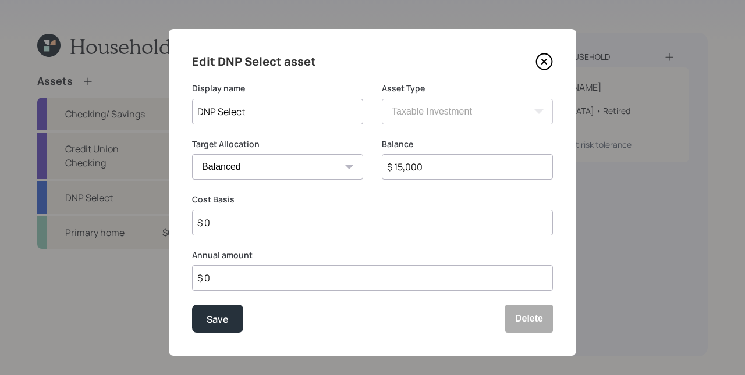
drag, startPoint x: 405, startPoint y: 169, endPoint x: 455, endPoint y: 165, distance: 49.6
click at [455, 165] on input "$ 15,000" at bounding box center [467, 167] width 171 height 26
type input "$ 15,300"
click at [192, 305] on button "Save" at bounding box center [217, 319] width 51 height 28
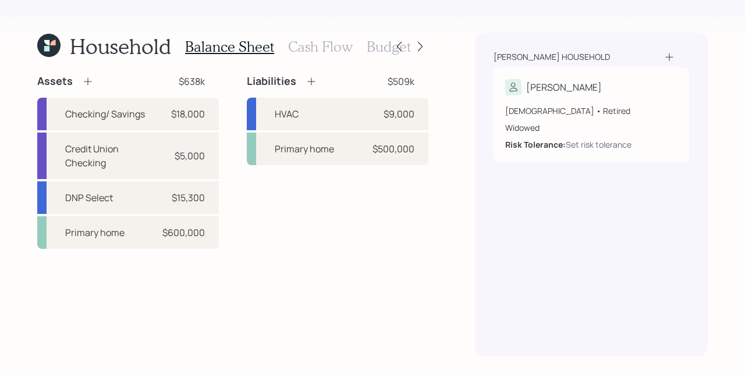
click at [316, 48] on h3 "Cash Flow" at bounding box center [320, 46] width 65 height 17
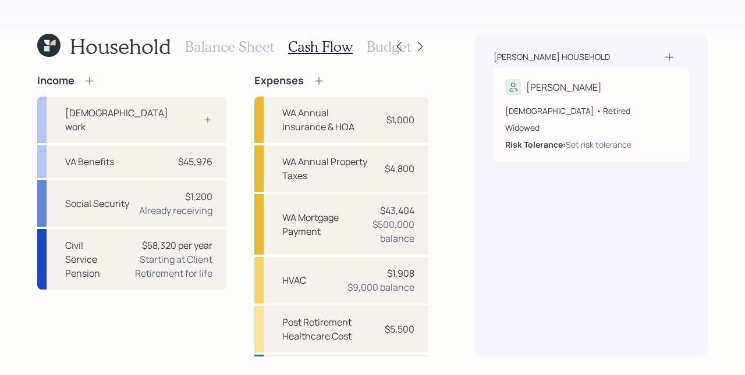
click at [227, 47] on h3 "Balance Sheet" at bounding box center [229, 46] width 89 height 17
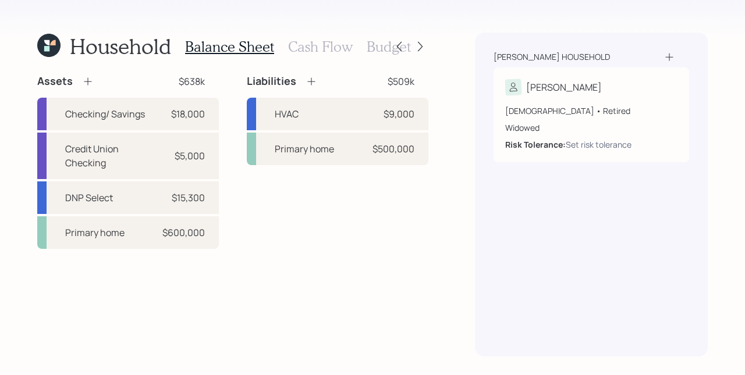
click at [379, 45] on h3 "Budget" at bounding box center [388, 46] width 44 height 17
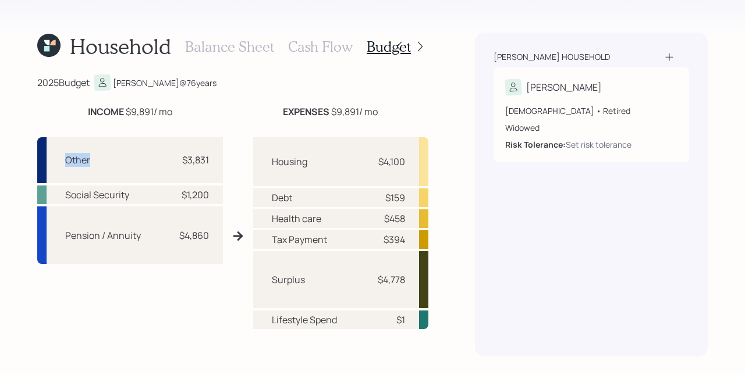
drag, startPoint x: 67, startPoint y: 160, endPoint x: 110, endPoint y: 162, distance: 42.5
click at [110, 162] on div "Other $3,831" at bounding box center [130, 160] width 186 height 46
click at [94, 158] on div "Other $3,831" at bounding box center [130, 160] width 186 height 46
drag, startPoint x: 64, startPoint y: 197, endPoint x: 135, endPoint y: 195, distance: 71.0
click at [135, 195] on div "Social Security $1,200" at bounding box center [130, 195] width 186 height 19
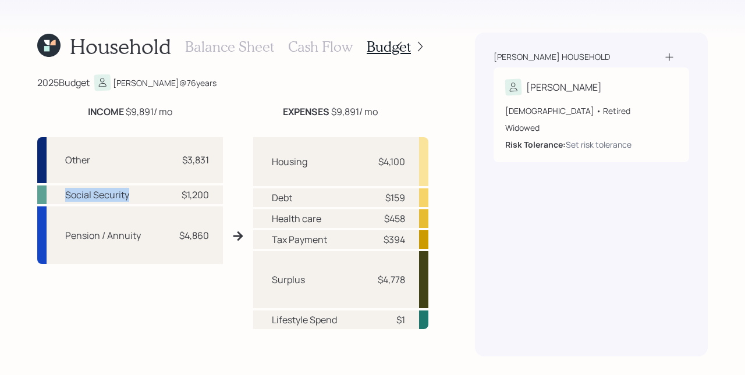
click at [135, 195] on div "Social Security $1,200" at bounding box center [130, 195] width 186 height 19
drag, startPoint x: 65, startPoint y: 239, endPoint x: 143, endPoint y: 240, distance: 77.9
click at [143, 240] on div "Pension / Annuity $4,860" at bounding box center [130, 235] width 186 height 58
click at [196, 235] on div "$4,860" at bounding box center [194, 236] width 30 height 14
drag, startPoint x: 372, startPoint y: 161, endPoint x: 403, endPoint y: 164, distance: 31.0
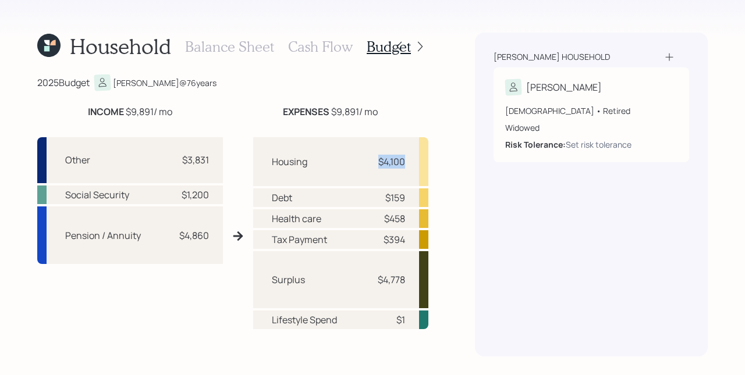
click at [403, 164] on div "Housing $4,100" at bounding box center [340, 161] width 175 height 49
click at [401, 196] on div "Debt $159" at bounding box center [340, 197] width 175 height 19
drag, startPoint x: 383, startPoint y: 199, endPoint x: 413, endPoint y: 200, distance: 29.7
click at [413, 202] on div "Debt $159" at bounding box center [340, 197] width 175 height 19
click at [409, 199] on div "Debt $159" at bounding box center [340, 197] width 175 height 19
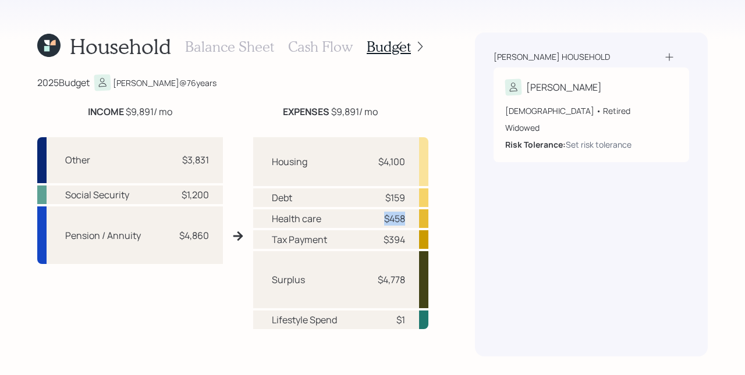
drag, startPoint x: 401, startPoint y: 218, endPoint x: 365, endPoint y: 217, distance: 36.1
click at [365, 217] on div "Health care $458" at bounding box center [340, 218] width 175 height 19
click at [390, 218] on div "$458" at bounding box center [394, 219] width 21 height 14
drag, startPoint x: 402, startPoint y: 240, endPoint x: 343, endPoint y: 237, distance: 59.4
click at [343, 237] on div "Tax Payment $394" at bounding box center [340, 239] width 175 height 19
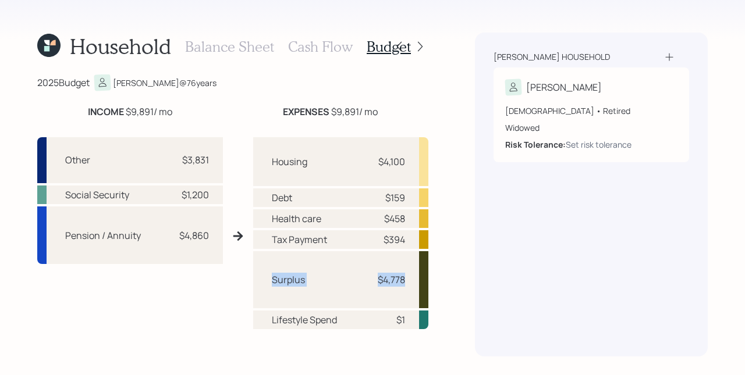
drag, startPoint x: 268, startPoint y: 280, endPoint x: 403, endPoint y: 280, distance: 134.9
click at [403, 280] on div "Surplus $4,778" at bounding box center [340, 279] width 175 height 57
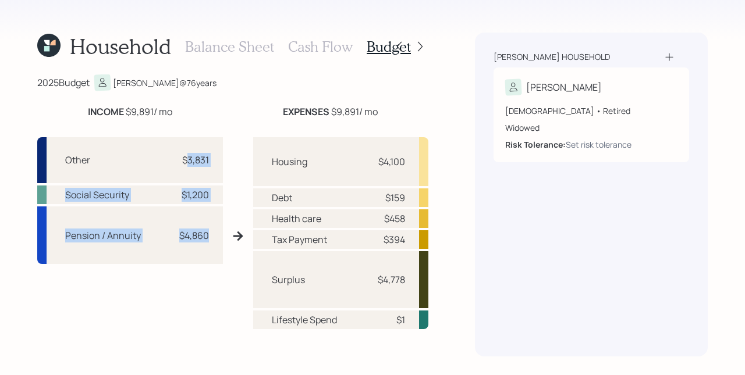
drag, startPoint x: 184, startPoint y: 158, endPoint x: 202, endPoint y: 244, distance: 88.5
click at [202, 244] on div "Other $3,831 Social Security $1,200 Pension / Annuity $4,860" at bounding box center [130, 240] width 186 height 207
click at [202, 242] on div "Pension / Annuity $4,860" at bounding box center [130, 235] width 186 height 58
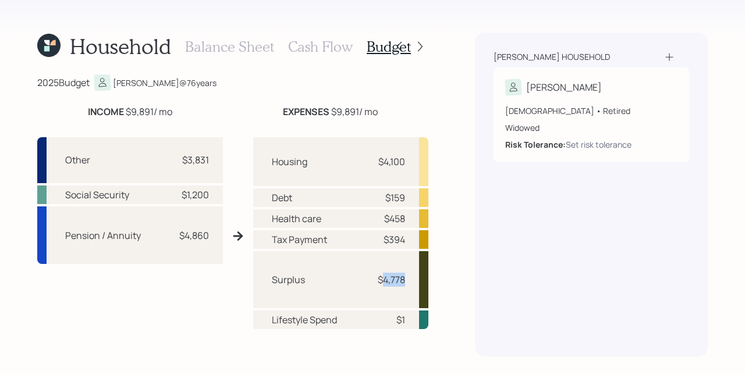
drag, startPoint x: 378, startPoint y: 280, endPoint x: 409, endPoint y: 284, distance: 31.6
click at [409, 284] on div "Surplus $4,778" at bounding box center [340, 279] width 175 height 57
click at [479, 290] on div "[PERSON_NAME] household [PERSON_NAME] [DEMOGRAPHIC_DATA] • Retired Widowed Risk…" at bounding box center [591, 195] width 233 height 324
drag, startPoint x: 378, startPoint y: 282, endPoint x: 403, endPoint y: 284, distance: 25.1
click at [403, 284] on div "Surplus $4,778" at bounding box center [340, 279] width 175 height 57
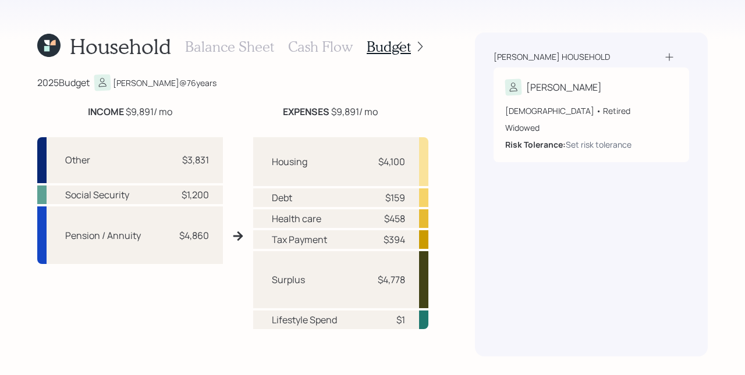
click at [316, 47] on h3 "Cash Flow" at bounding box center [320, 46] width 65 height 17
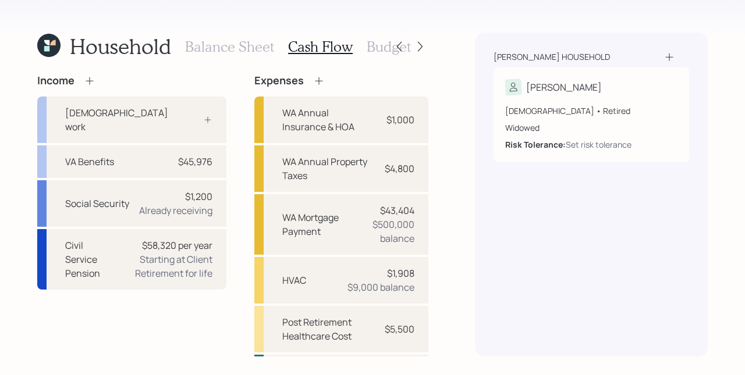
click at [315, 81] on icon at bounding box center [319, 81] width 8 height 8
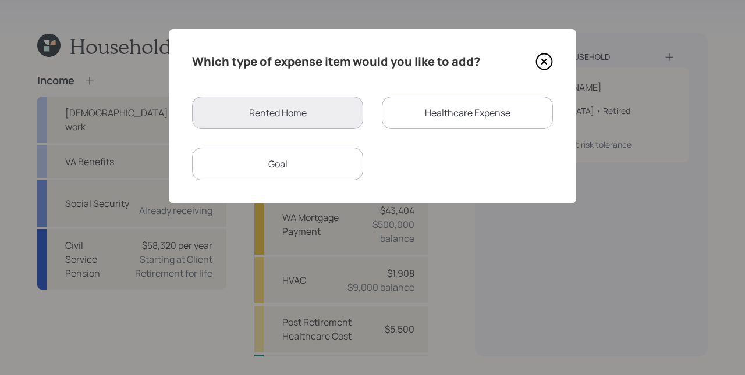
click at [331, 165] on div "Goal" at bounding box center [277, 164] width 171 height 33
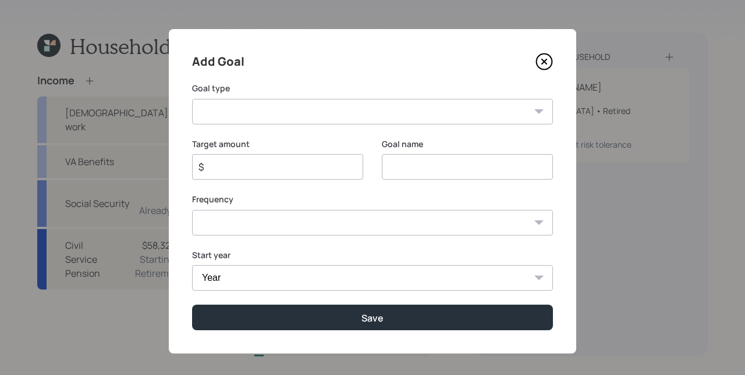
click at [286, 111] on select "Create an emergency fund Donate to charity Purchase a home Make a purchase Supp…" at bounding box center [372, 112] width 361 height 26
select select "support_dependent"
click at [192, 99] on select "Create an emergency fund Donate to charity Purchase a home Make a purchase Supp…" at bounding box center [372, 112] width 361 height 26
click at [450, 164] on input "Support a dependent" at bounding box center [467, 167] width 171 height 26
click at [450, 165] on input "Support a dependent" at bounding box center [467, 167] width 171 height 26
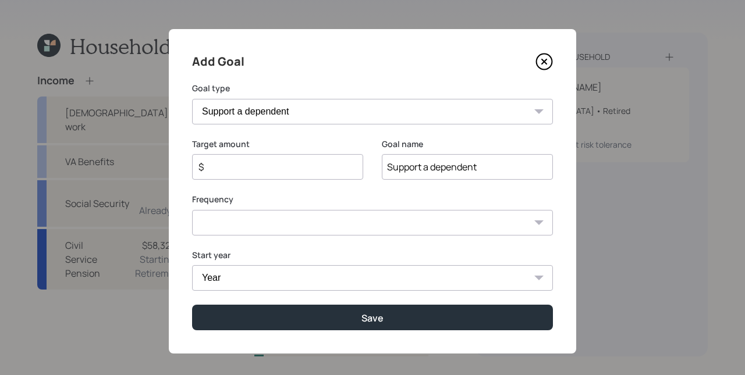
click at [450, 165] on input "Support a dependent" at bounding box center [467, 167] width 171 height 26
type input "Grandkids Gas"
click at [247, 165] on input "$" at bounding box center [272, 167] width 151 height 14
type input "$ 2,400"
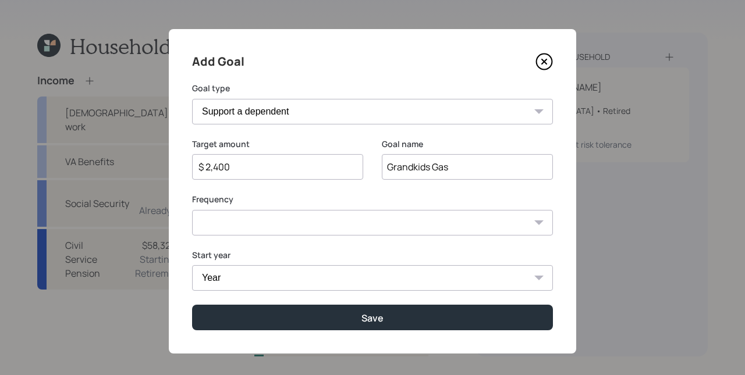
click at [446, 220] on select "One time Every 1 year Every 2 years Every 3 years Every 4 years Every 5 years E…" at bounding box center [372, 223] width 361 height 26
select select "1"
click at [192, 210] on select "One time Every 1 year Every 2 years Every 3 years Every 4 years Every 5 years E…" at bounding box center [372, 223] width 361 height 26
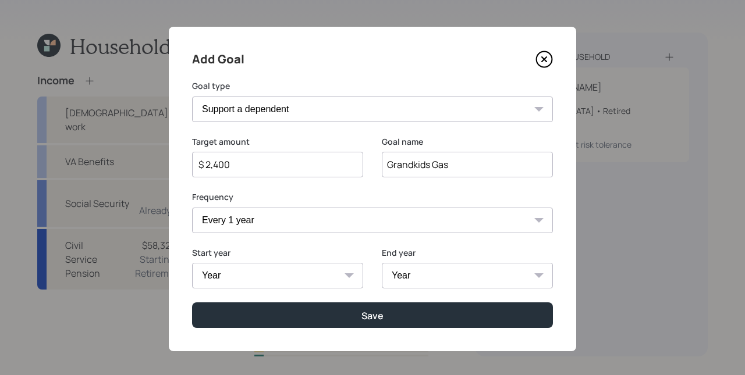
scroll to position [8, 0]
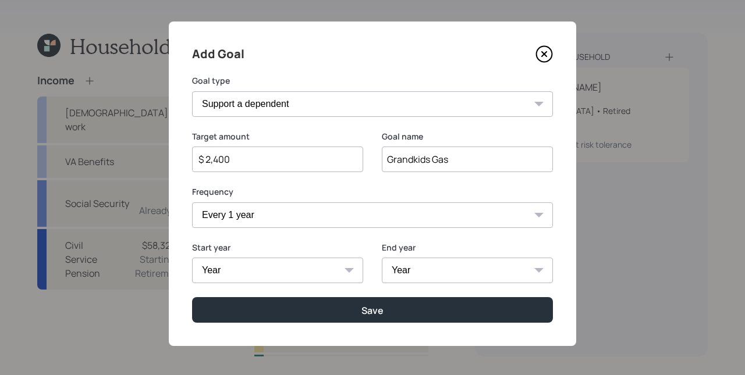
click at [297, 265] on select "Year [DATE] 2026 2027 2028 2029 2030 2031 2032 2033 2034 2035 2036 2037 2038 20…" at bounding box center [277, 271] width 171 height 26
select select "2025"
click at [192, 258] on select "Year [DATE] 2026 2027 2028 2029 2030 2031 2032 2033 2034 2035 2036 2037 2038 20…" at bounding box center [277, 271] width 171 height 26
click at [424, 277] on select "Year [DATE] 2026 2027 2028 2029 2030 2031 2032 2033 2034 2035 2036 2037 2038 20…" at bounding box center [467, 271] width 171 height 26
select select "2028"
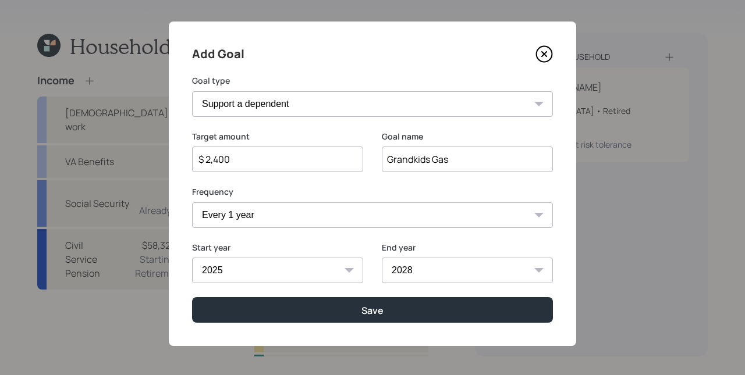
click at [382, 258] on select "Year [DATE] 2026 2027 2028 2029 2030 2031 2032 2033 2034 2035 2036 2037 2038 20…" at bounding box center [467, 271] width 171 height 26
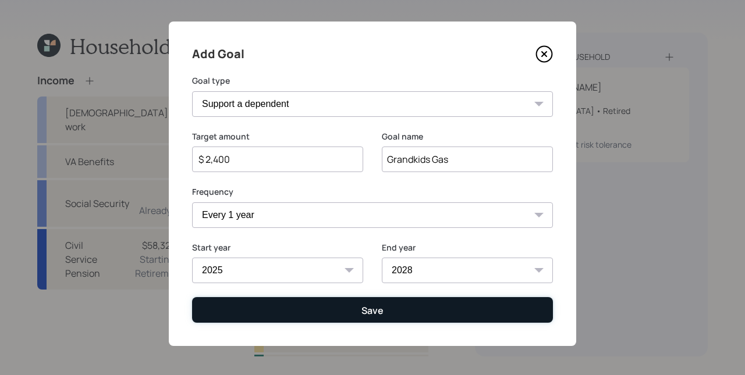
click at [352, 313] on button "Save" at bounding box center [372, 309] width 361 height 25
type input "$"
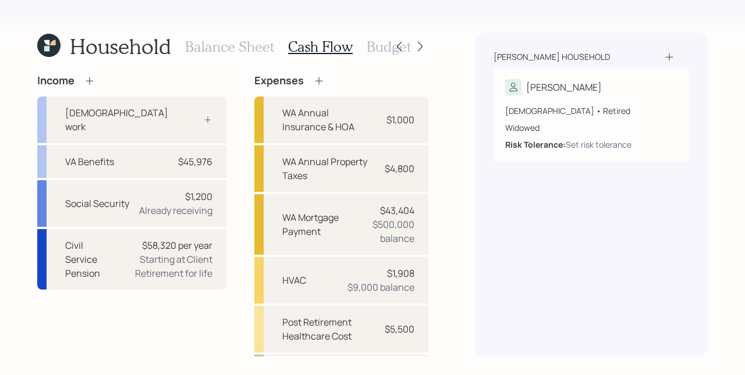
click at [371, 47] on h3 "Budget" at bounding box center [388, 46] width 44 height 17
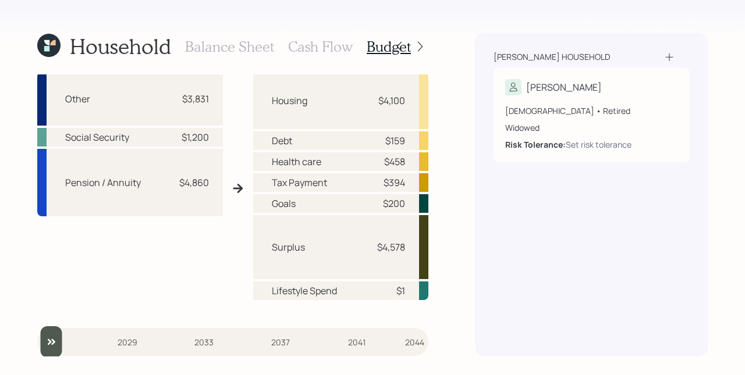
scroll to position [66, 0]
click at [319, 49] on h3 "Cash Flow" at bounding box center [320, 46] width 65 height 17
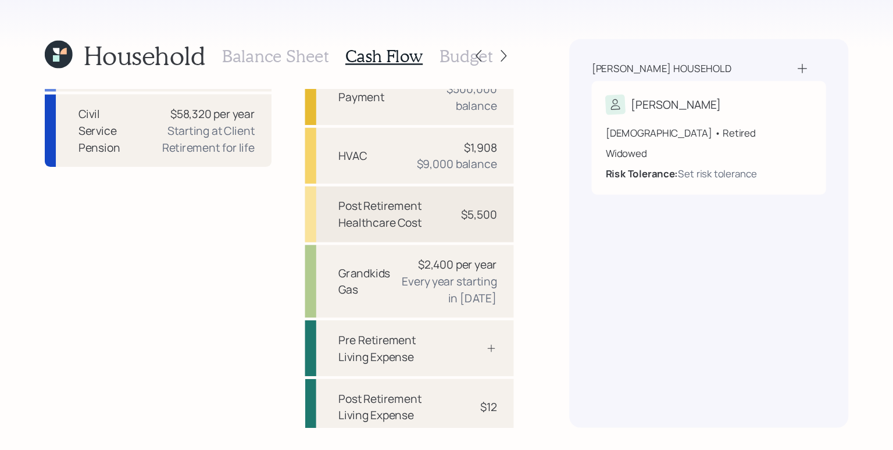
scroll to position [156, 0]
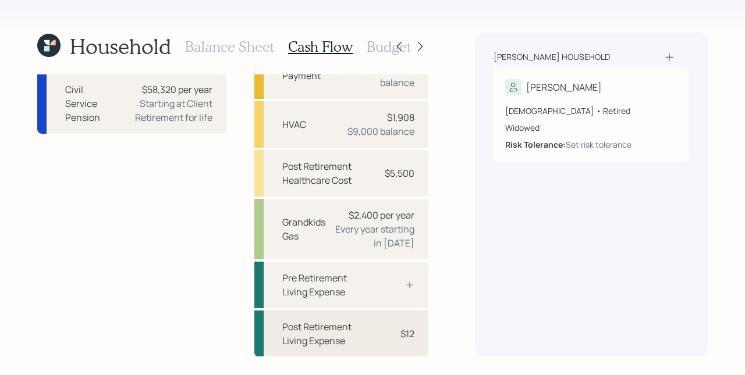
click at [401, 332] on div "$12" at bounding box center [407, 334] width 14 height 14
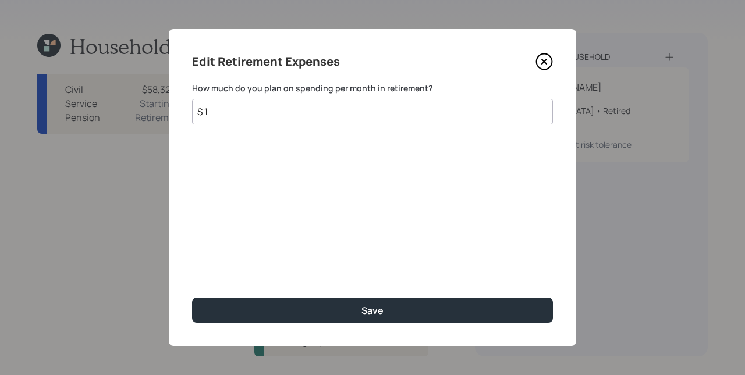
click at [305, 113] on input "$ 1" at bounding box center [372, 112] width 361 height 26
type input "$ 1,560"
click at [279, 154] on div "Edit Retirement Expenses How much do you plan on spending per month in retireme…" at bounding box center [372, 187] width 407 height 317
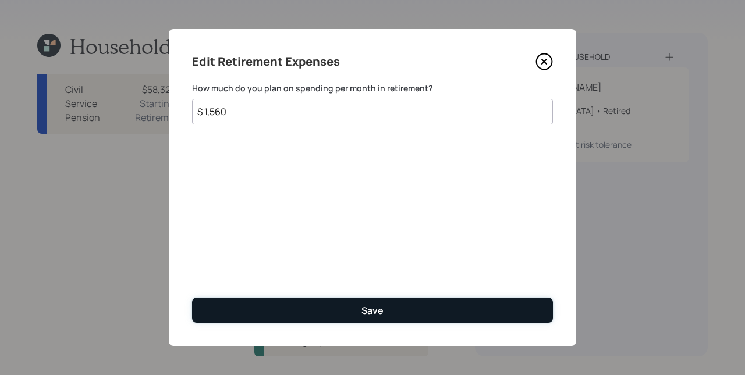
click at [366, 307] on div "Save" at bounding box center [372, 310] width 22 height 13
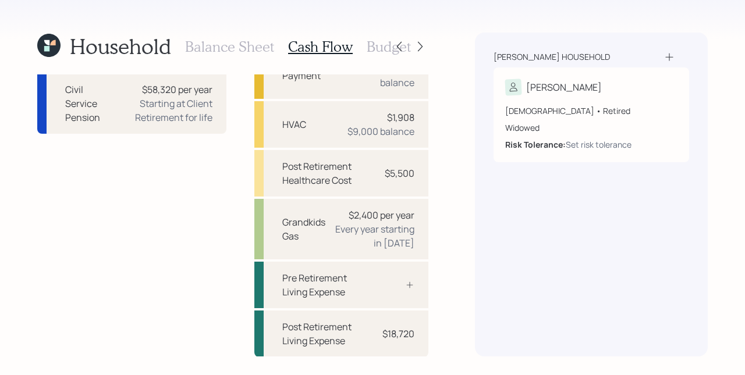
click at [386, 48] on h3 "Budget" at bounding box center [388, 46] width 44 height 17
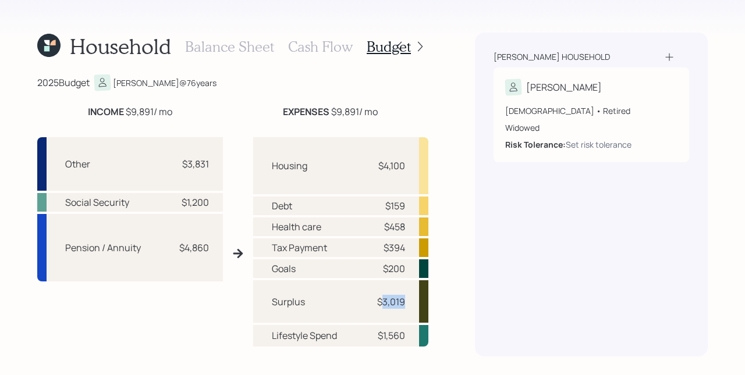
drag, startPoint x: 378, startPoint y: 304, endPoint x: 403, endPoint y: 302, distance: 25.0
click at [403, 302] on div "Surplus $3,019" at bounding box center [340, 301] width 175 height 42
click at [400, 300] on div "Surplus $3,019" at bounding box center [340, 301] width 175 height 42
drag, startPoint x: 401, startPoint y: 302, endPoint x: 340, endPoint y: 301, distance: 60.5
click at [341, 301] on div "Surplus $3,019" at bounding box center [340, 301] width 175 height 42
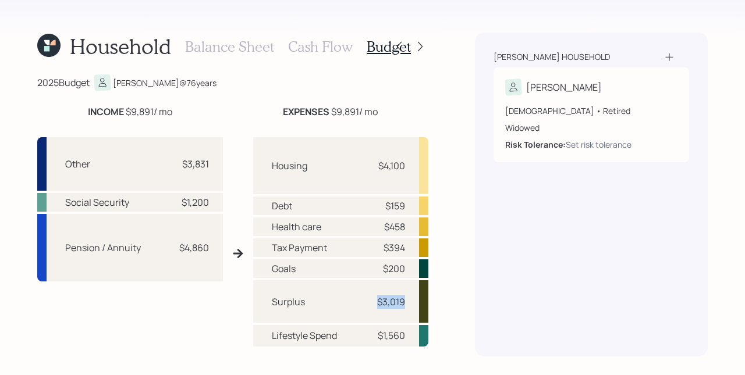
click at [377, 306] on div "$3,019" at bounding box center [391, 302] width 28 height 14
click at [454, 49] on div "Household Balance Sheet Cash Flow Budget 2025 Budget [PERSON_NAME] @ 76 years I…" at bounding box center [372, 187] width 745 height 375
click at [421, 47] on icon at bounding box center [420, 47] width 5 height 10
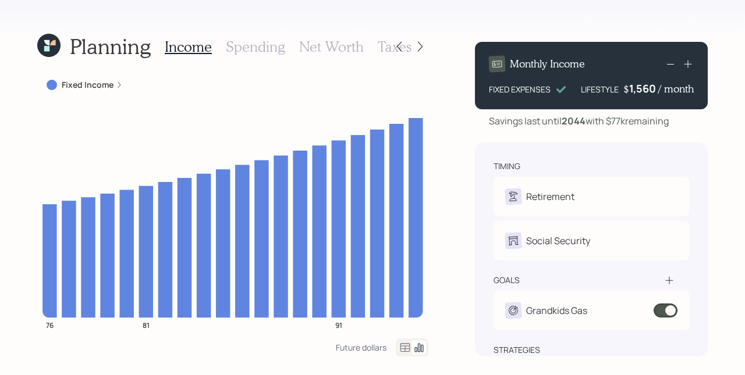
click at [453, 104] on div "Planning Income Spending Net Worth Taxes Fixed Income 76 81 91 Future dollars M…" at bounding box center [372, 187] width 745 height 375
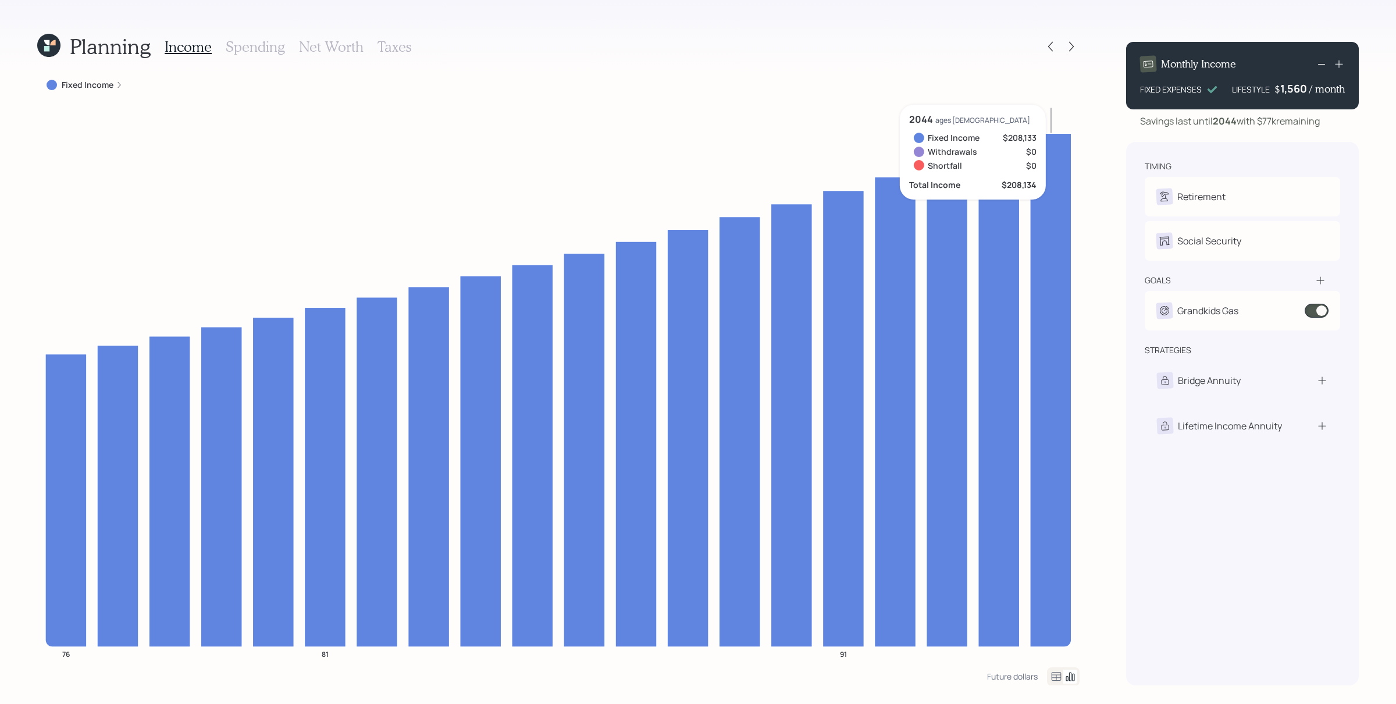
click at [1109, 219] on div "Planning Income Spending Net Worth Taxes Fixed Income 76 81 91 2044 ages [DEMOG…" at bounding box center [698, 352] width 1396 height 704
click at [86, 88] on label "Fixed Income" at bounding box center [88, 85] width 52 height 12
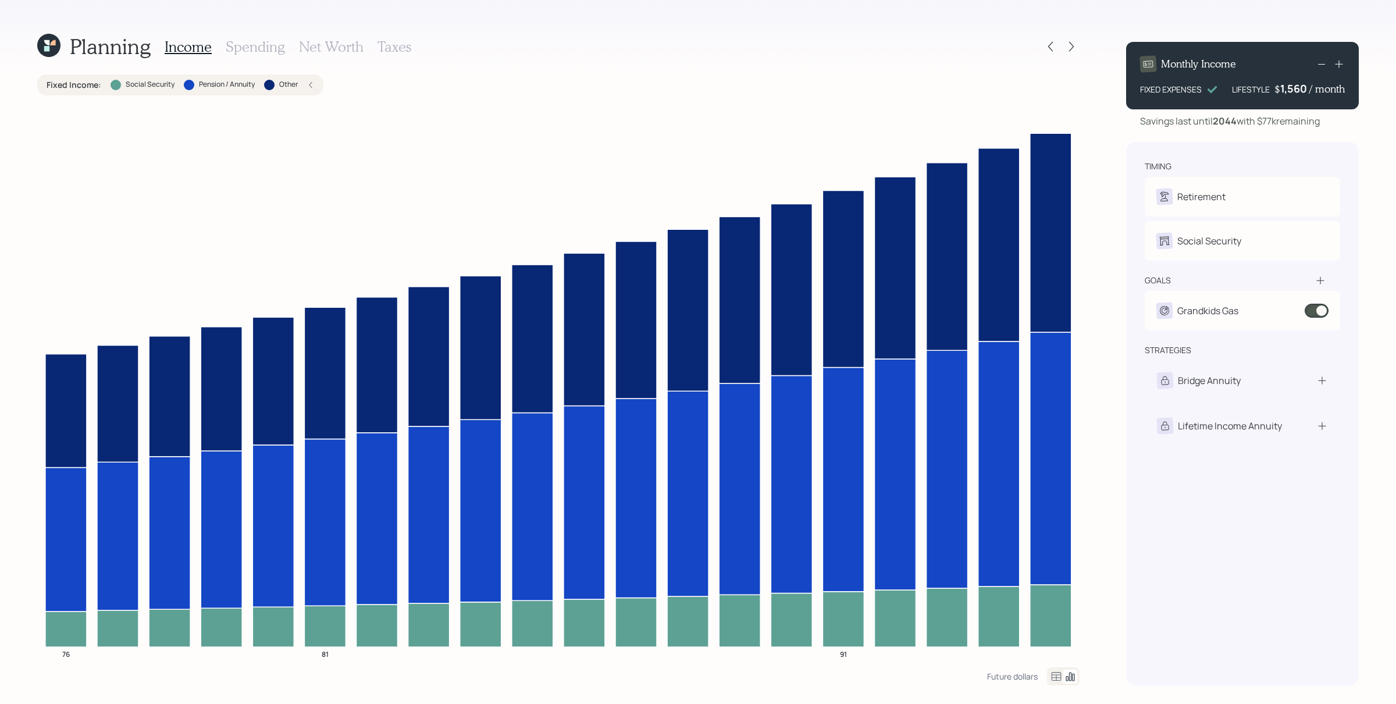
click at [311, 81] on icon at bounding box center [310, 84] width 7 height 7
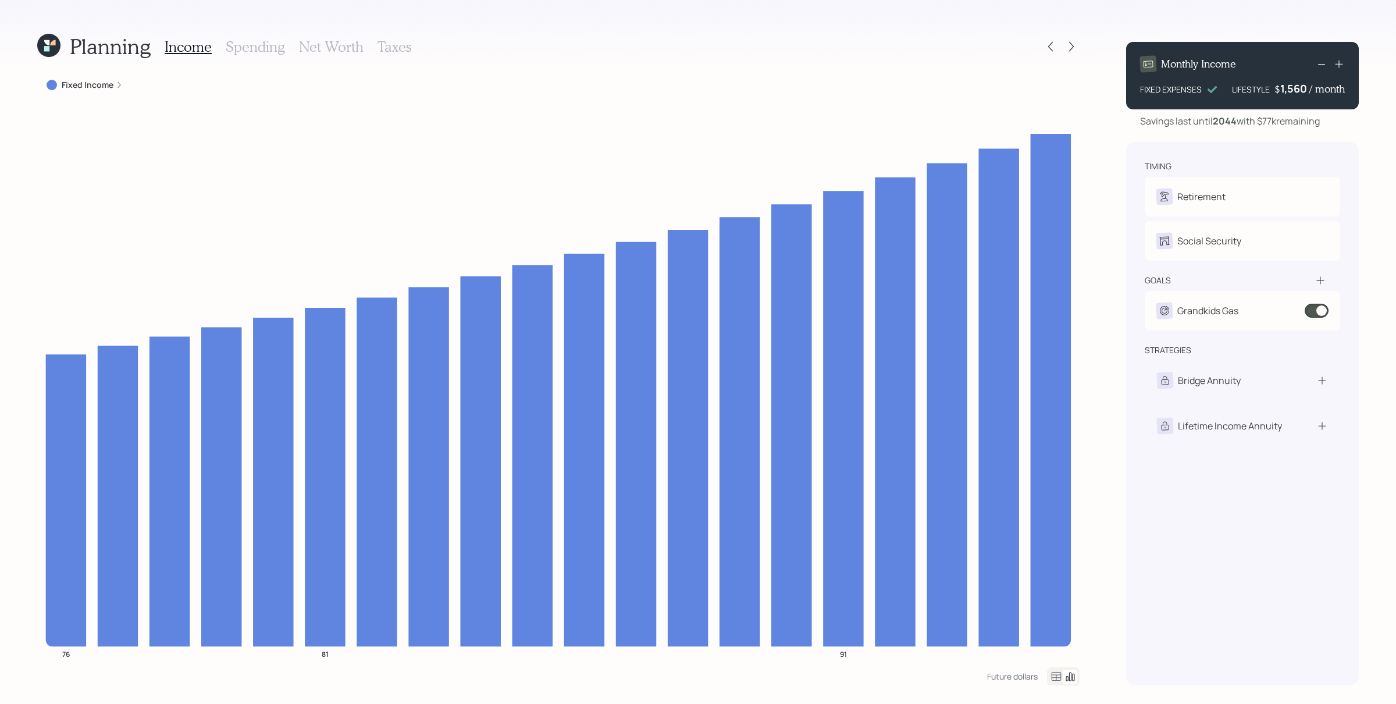
click at [275, 40] on h3 "Spending" at bounding box center [255, 46] width 59 height 17
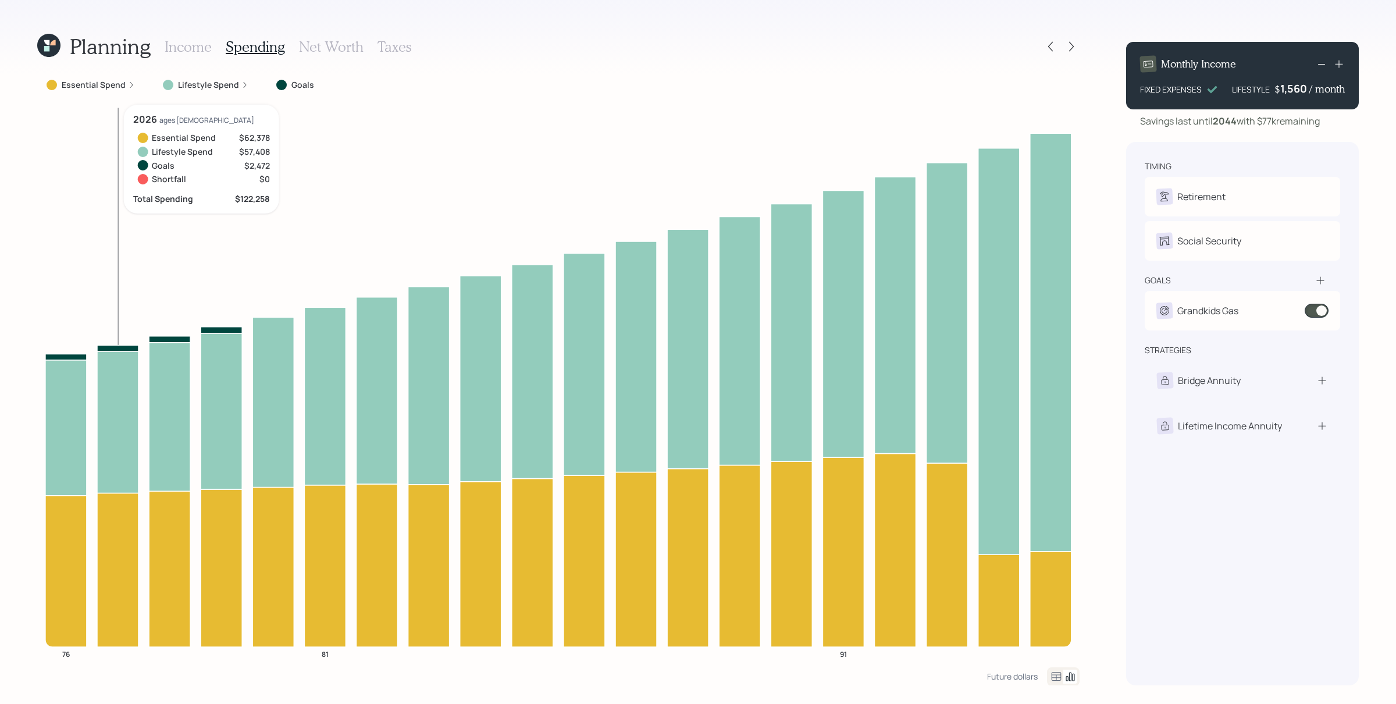
click at [130, 86] on icon at bounding box center [131, 84] width 7 height 7
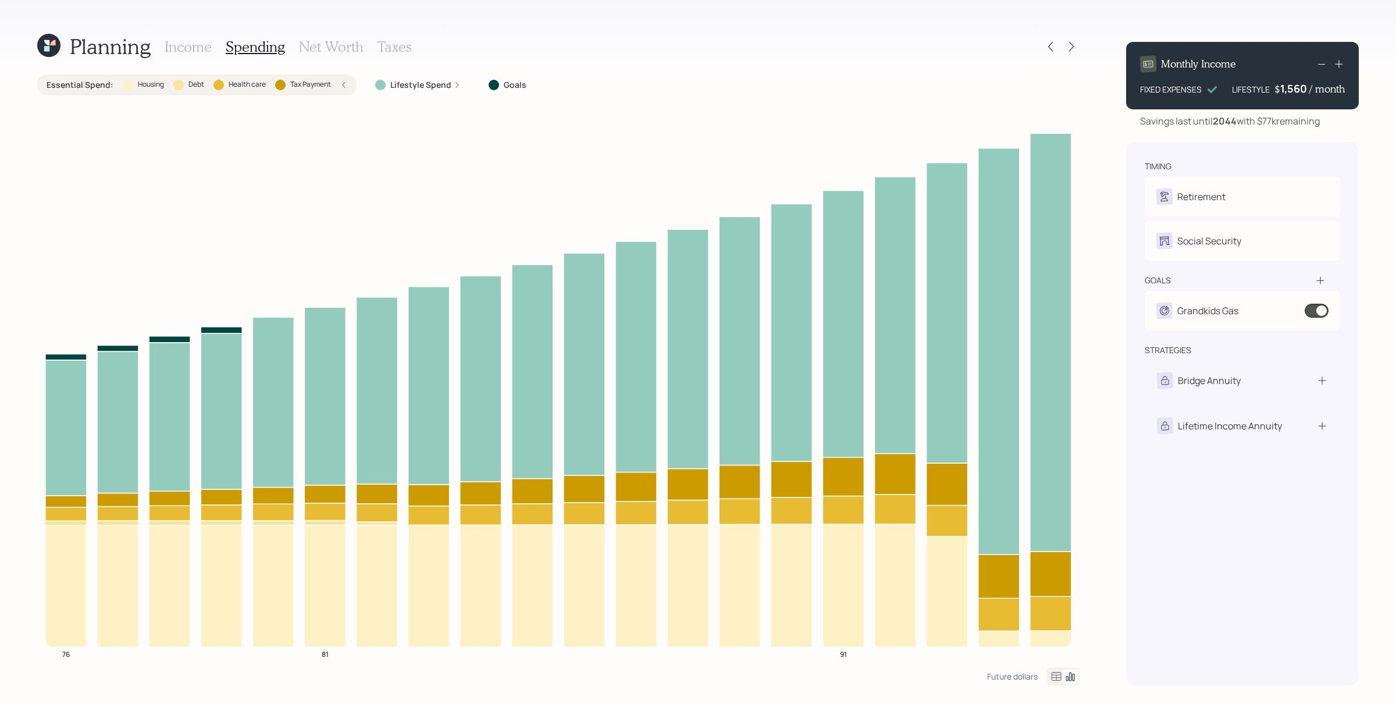
click at [455, 83] on icon at bounding box center [457, 84] width 7 height 7
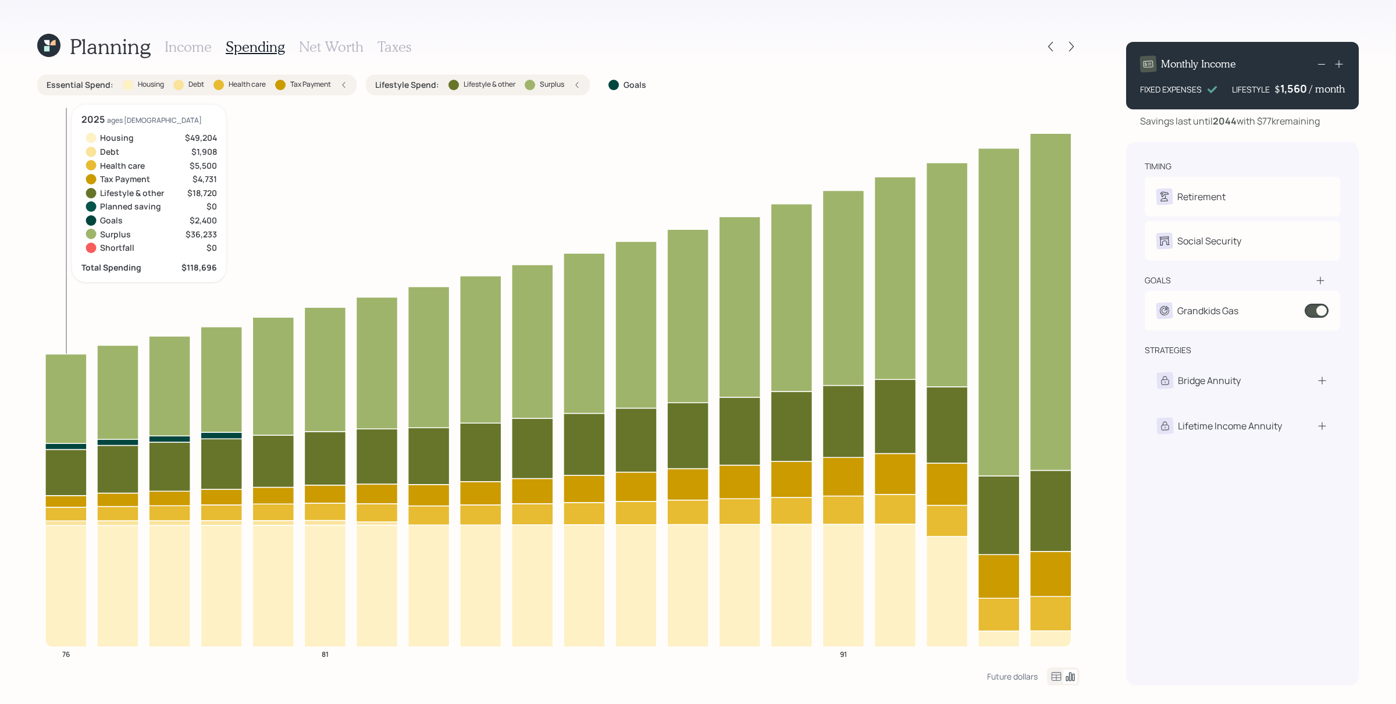
click at [64, 390] on icon at bounding box center [65, 399] width 41 height 90
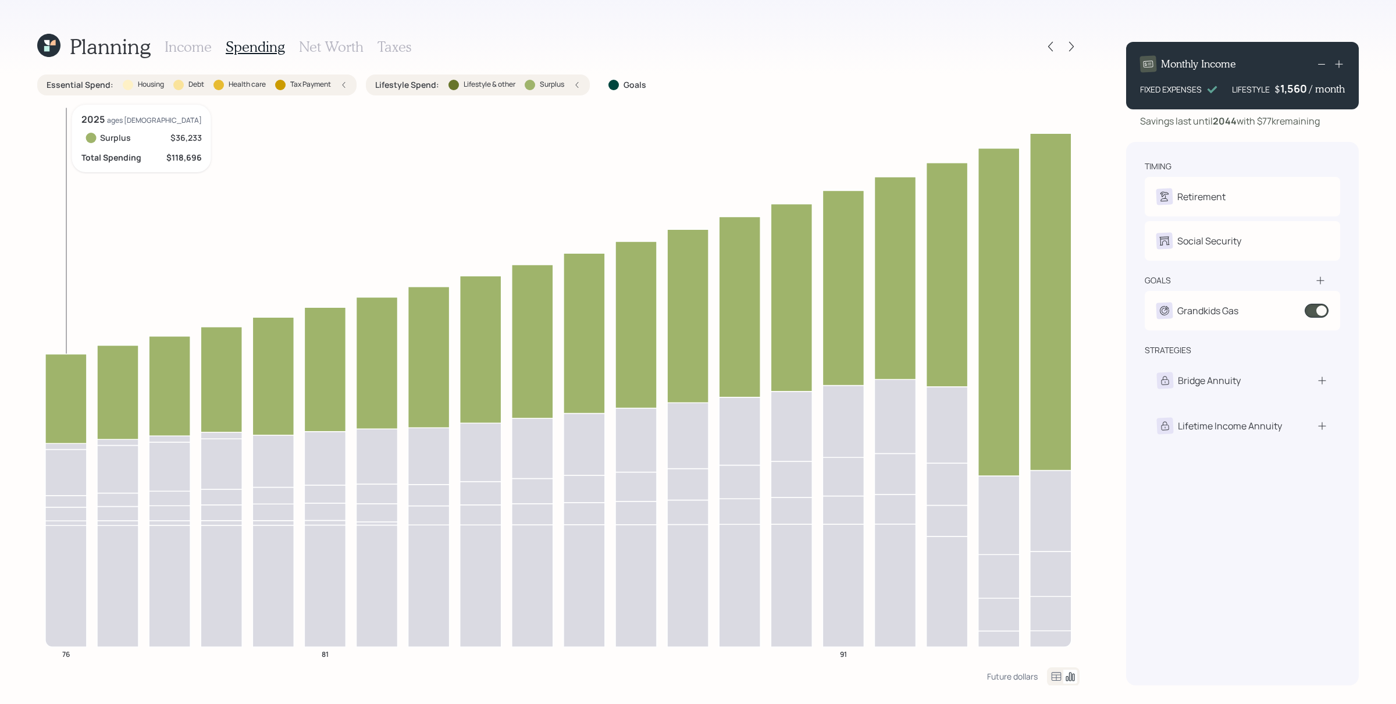
click at [57, 407] on icon at bounding box center [65, 399] width 41 height 90
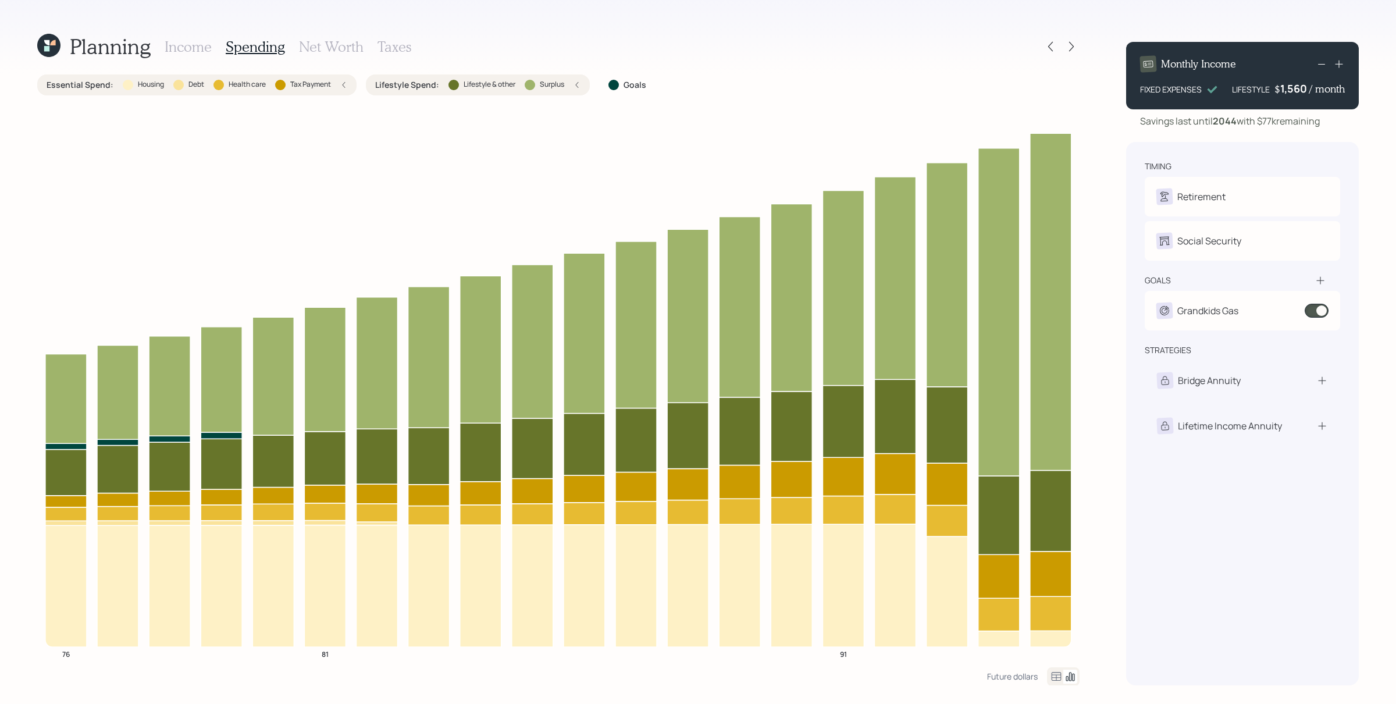
click at [1081, 91] on div "Planning Income Spending Net Worth Taxes Essential Spend : Housing Debt Health …" at bounding box center [698, 352] width 1396 height 704
click at [1073, 48] on icon at bounding box center [1072, 47] width 12 height 12
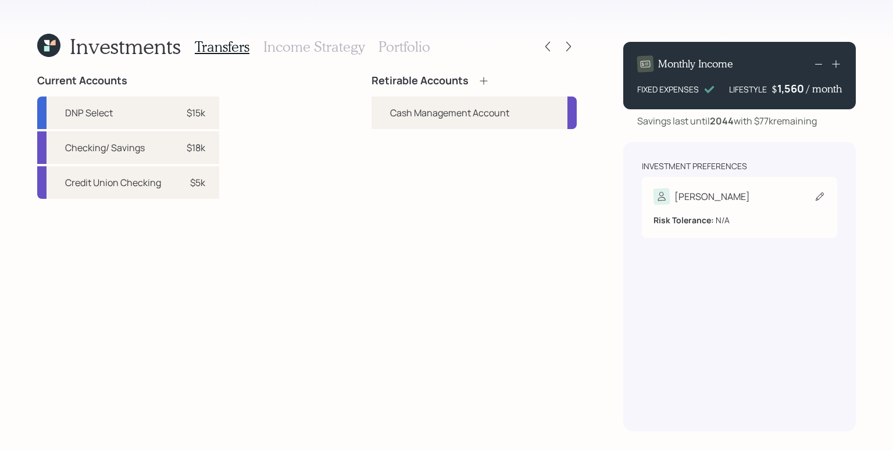
click at [704, 204] on div "[PERSON_NAME]" at bounding box center [740, 196] width 172 height 16
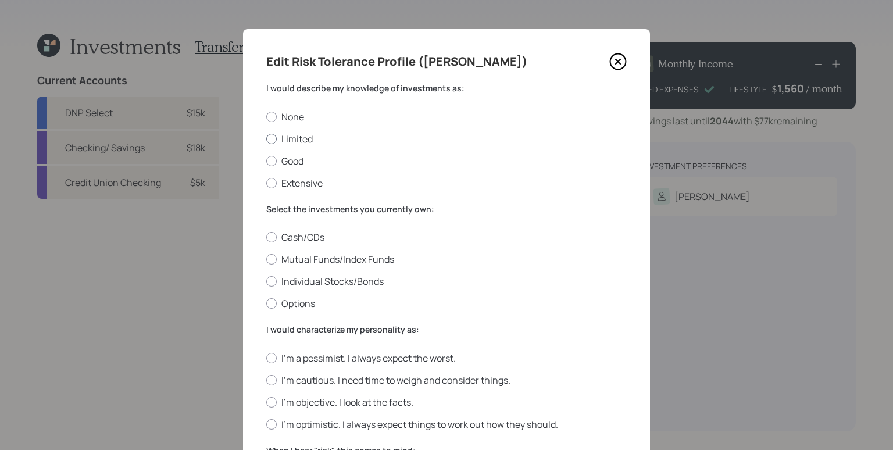
click at [288, 138] on label "Limited" at bounding box center [446, 139] width 361 height 13
click at [266, 138] on input "Limited" at bounding box center [266, 138] width 1 height 1
radio input "true"
click at [322, 261] on label "Mutual Funds/Index Funds" at bounding box center [446, 259] width 361 height 13
click at [266, 260] on input "Mutual Funds/Index Funds" at bounding box center [266, 259] width 1 height 1
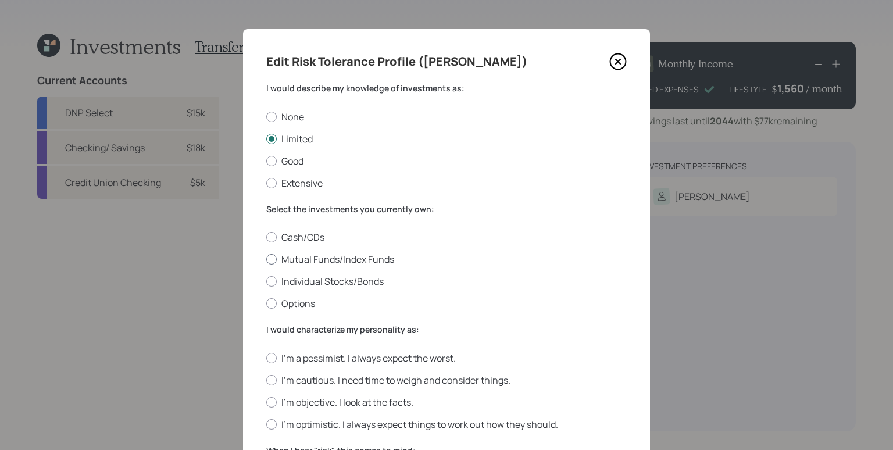
radio input "true"
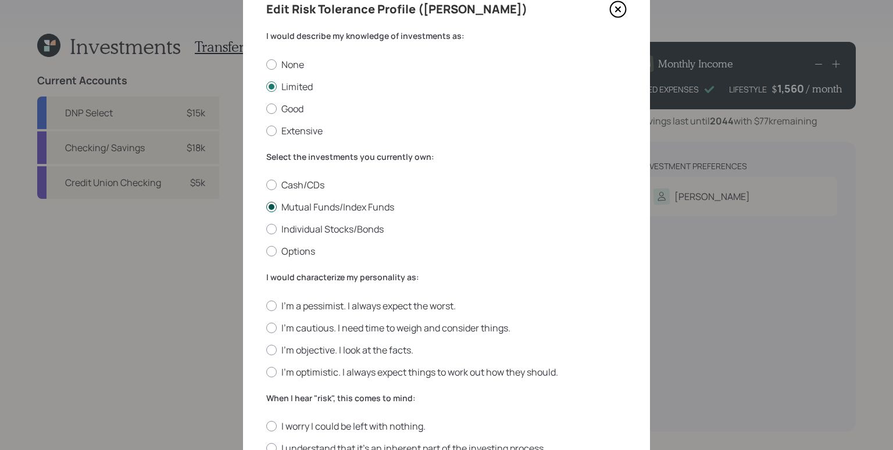
scroll to position [73, 0]
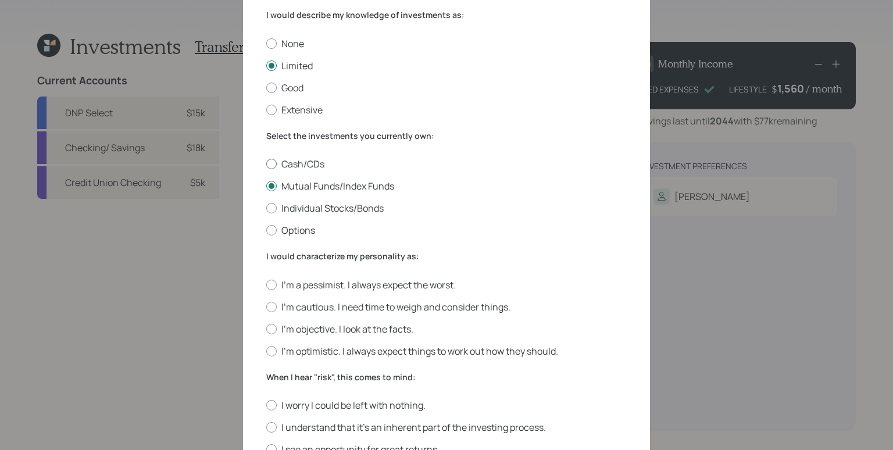
click at [318, 162] on label "Cash/CDs" at bounding box center [446, 164] width 361 height 13
click at [266, 164] on input "Cash/CDs" at bounding box center [266, 164] width 1 height 1
radio input "true"
click at [325, 284] on label "I'm a pessimist. I always expect the worst." at bounding box center [446, 285] width 361 height 13
click at [266, 284] on input "I'm a pessimist. I always expect the worst." at bounding box center [266, 284] width 1 height 1
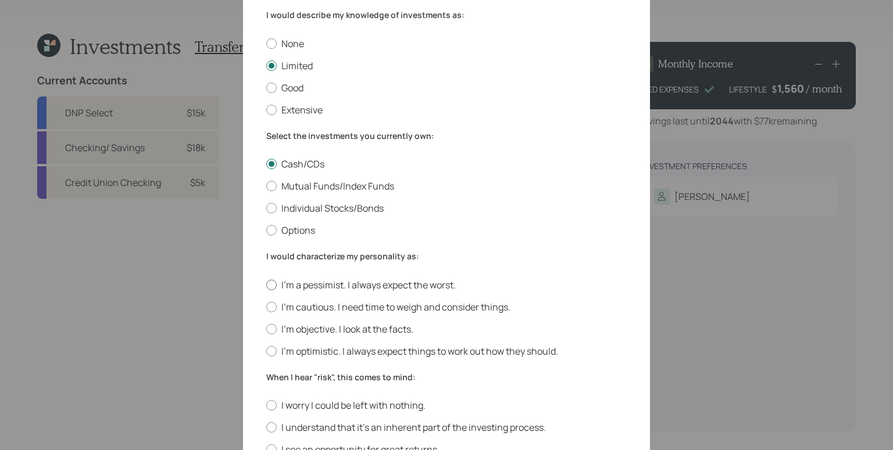
radio input "true"
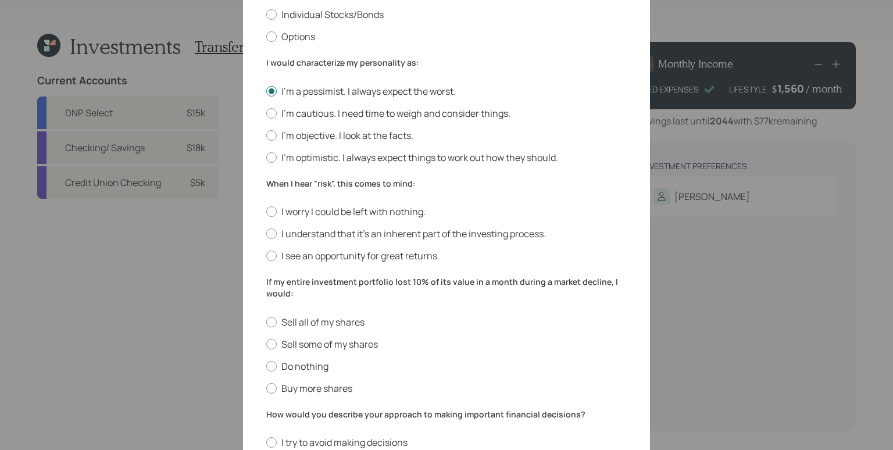
scroll to position [268, 0]
click at [320, 234] on label "I understand that it’s an inherent part of the investing process." at bounding box center [446, 233] width 361 height 13
click at [266, 234] on input "I understand that it’s an inherent part of the investing process." at bounding box center [266, 233] width 1 height 1
radio input "true"
click at [312, 359] on label "Do nothing" at bounding box center [446, 365] width 361 height 13
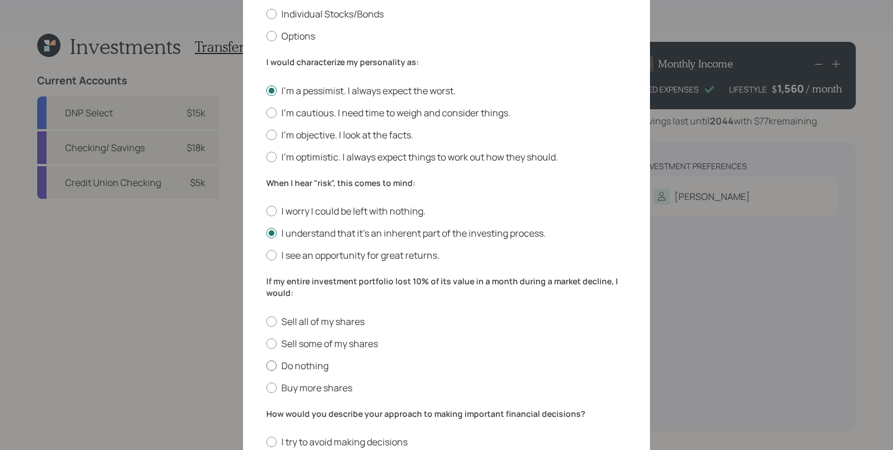
click at [266, 365] on input "Do nothing" at bounding box center [266, 365] width 1 height 1
radio input "true"
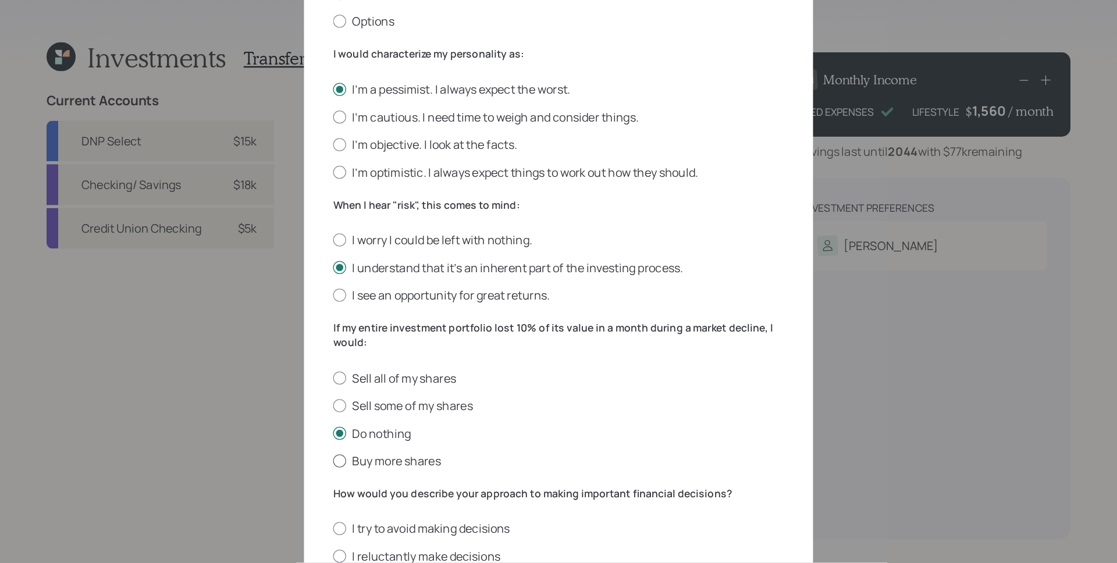
scroll to position [355, 0]
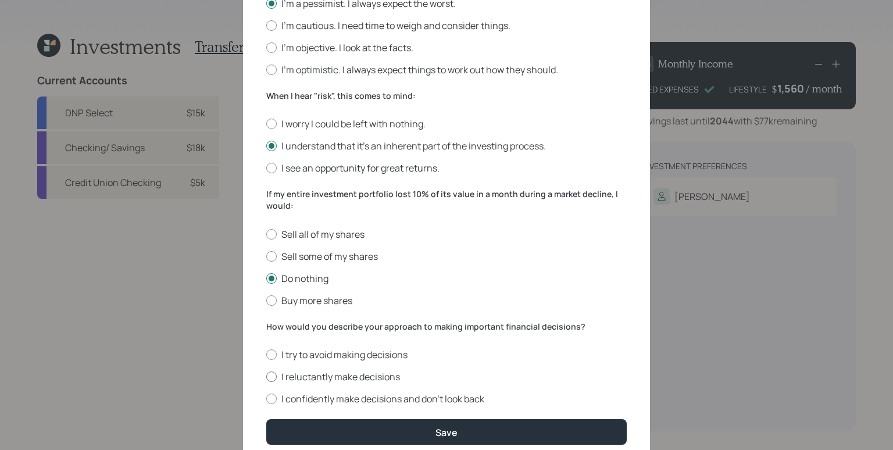
click at [346, 375] on label "I reluctantly make decisions" at bounding box center [446, 377] width 361 height 13
click at [266, 377] on input "I reluctantly make decisions" at bounding box center [266, 377] width 1 height 1
radio input "true"
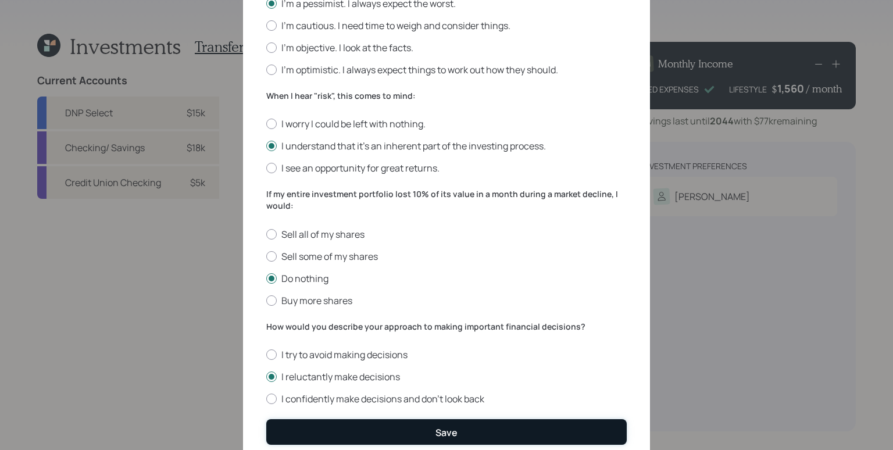
click at [447, 436] on button "Save" at bounding box center [446, 431] width 361 height 25
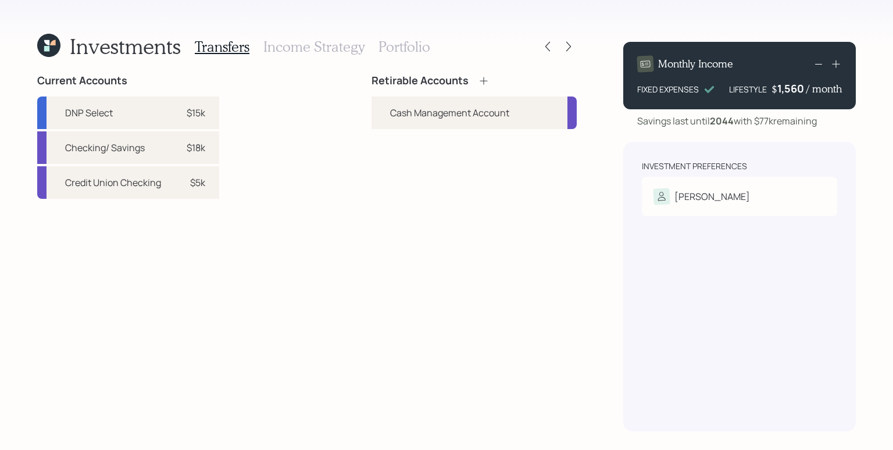
click at [569, 88] on div "Retirable Accounts Cash Management Account" at bounding box center [474, 101] width 205 height 55
click at [487, 79] on icon at bounding box center [484, 81] width 12 height 12
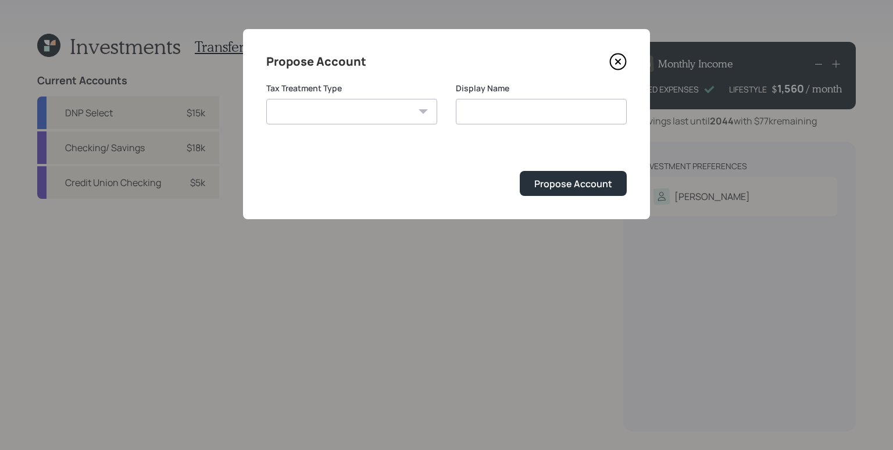
click at [412, 106] on select "[PERSON_NAME] Taxable Traditional" at bounding box center [351, 112] width 171 height 26
select select "taxable"
click at [266, 99] on select "[PERSON_NAME] Taxable Traditional" at bounding box center [351, 112] width 171 height 26
click at [551, 116] on input "Taxable" at bounding box center [541, 112] width 171 height 26
type input "Taxable Brokerage"
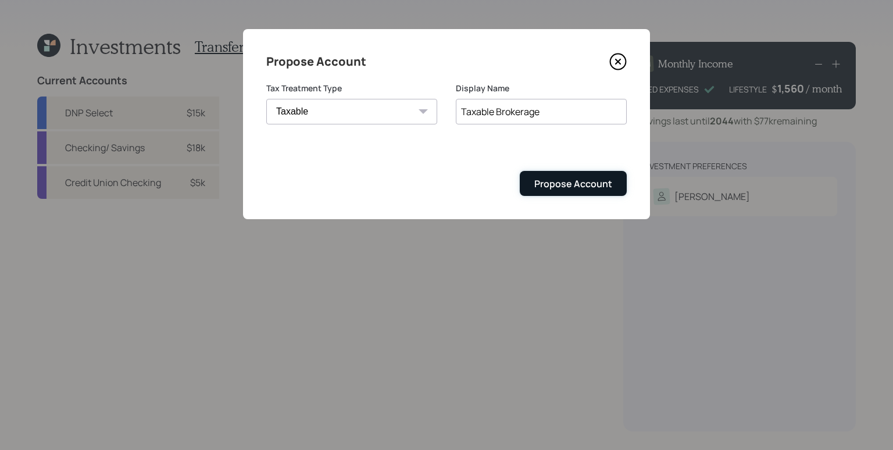
click at [575, 180] on div "Propose Account" at bounding box center [574, 183] width 78 height 13
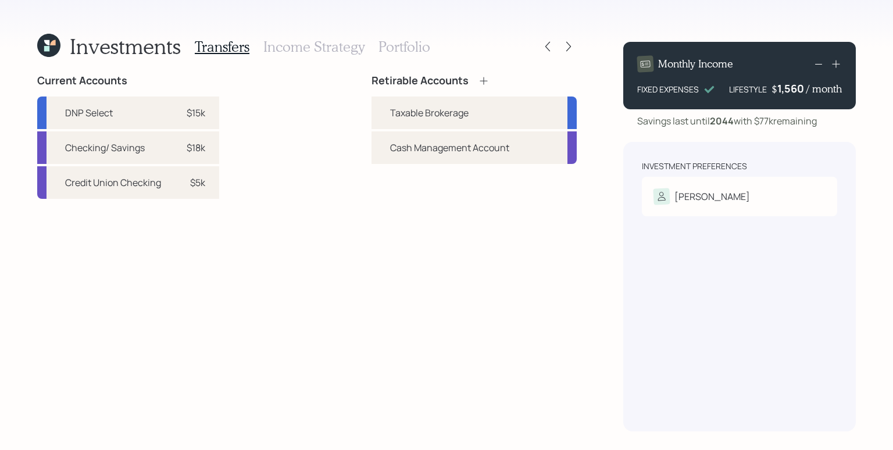
click at [521, 279] on div "Retirable Accounts Taxable Brokerage Cash Management Account" at bounding box center [474, 252] width 205 height 357
click at [204, 110] on div "$15k" at bounding box center [196, 113] width 19 height 14
click at [457, 120] on div "Taxable Brokerage" at bounding box center [474, 113] width 205 height 33
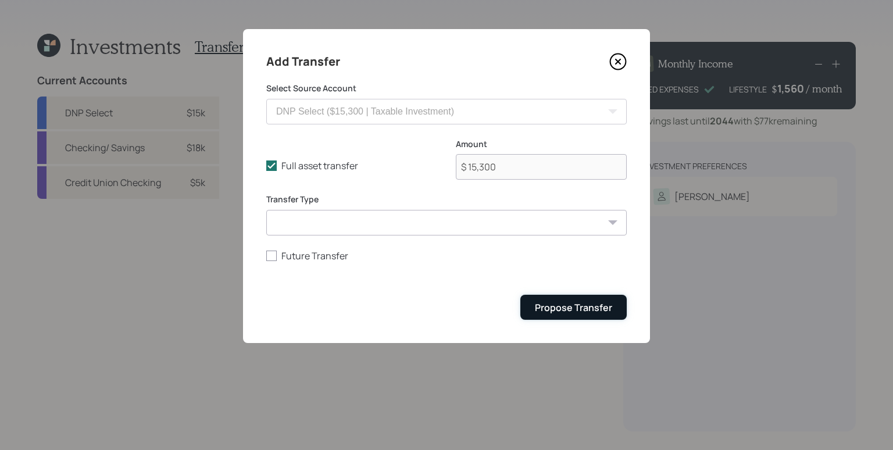
click at [600, 307] on div "Propose Transfer" at bounding box center [573, 307] width 77 height 13
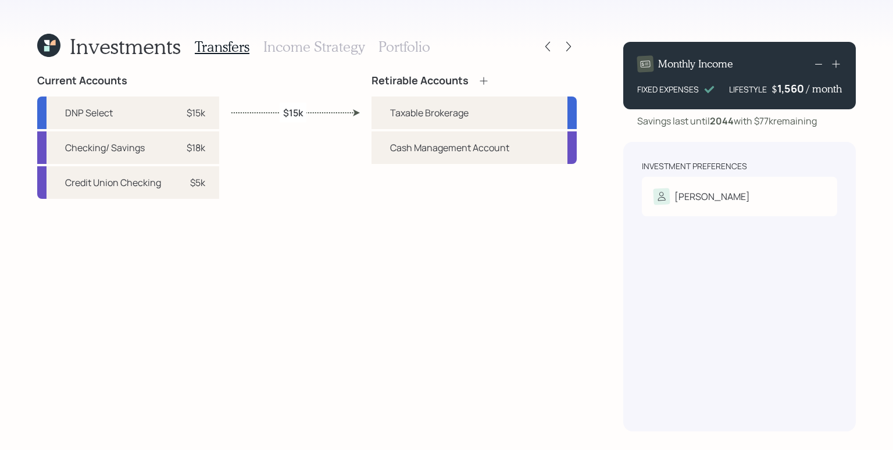
click at [416, 46] on h3 "Portfolio" at bounding box center [405, 46] width 52 height 17
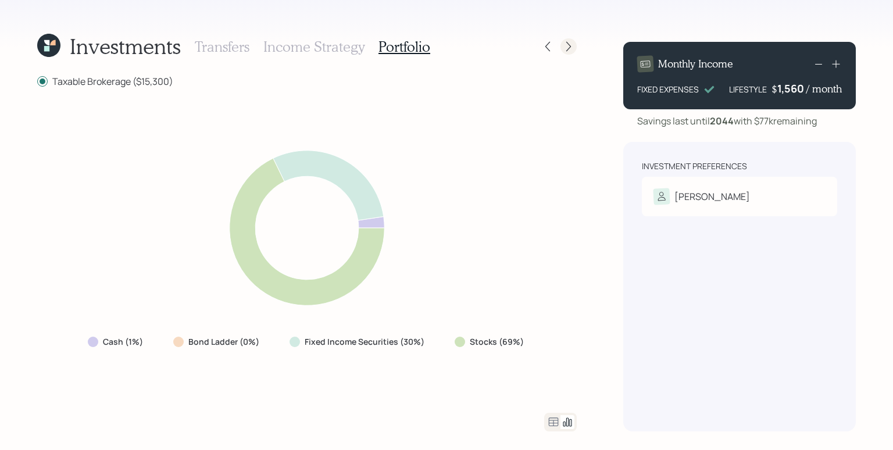
click at [568, 47] on icon at bounding box center [569, 47] width 12 height 12
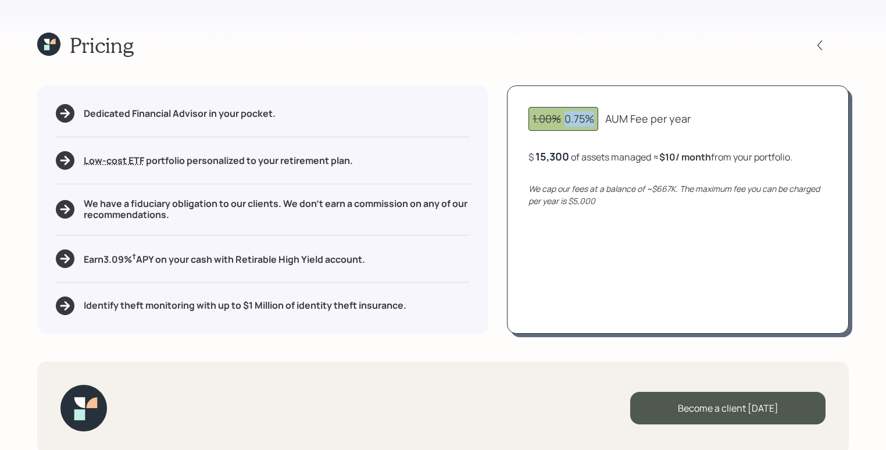
drag, startPoint x: 567, startPoint y: 121, endPoint x: 593, endPoint y: 123, distance: 25.7
click at [593, 123] on div "1.00% 0.75%" at bounding box center [564, 119] width 62 height 16
click at [459, 156] on div "Low-cost ETF Retirable uses diversified Exchange Traded Funds from trusted mana…" at bounding box center [263, 160] width 414 height 19
click at [472, 216] on div "Dedicated Financial Advisor in your pocket. Low-cost ETF Retirable uses diversi…" at bounding box center [262, 210] width 451 height 248
click at [604, 232] on div "1.00% 0.75% AUM Fee per year $ 15,300 of assets managed ≈ $10 / month from your…" at bounding box center [678, 210] width 342 height 248
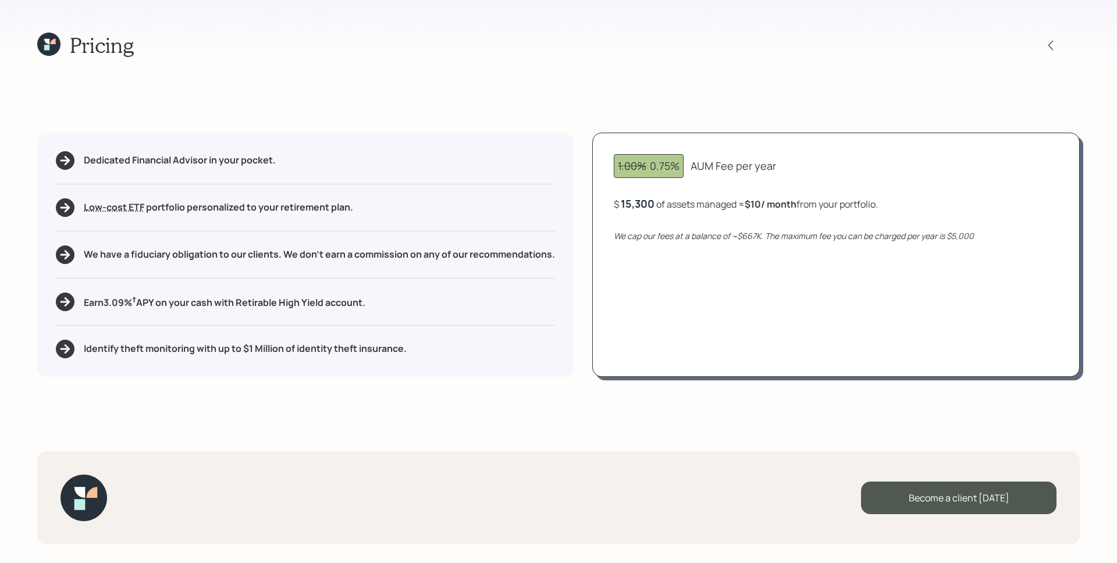
click at [56, 45] on icon at bounding box center [48, 44] width 23 height 23
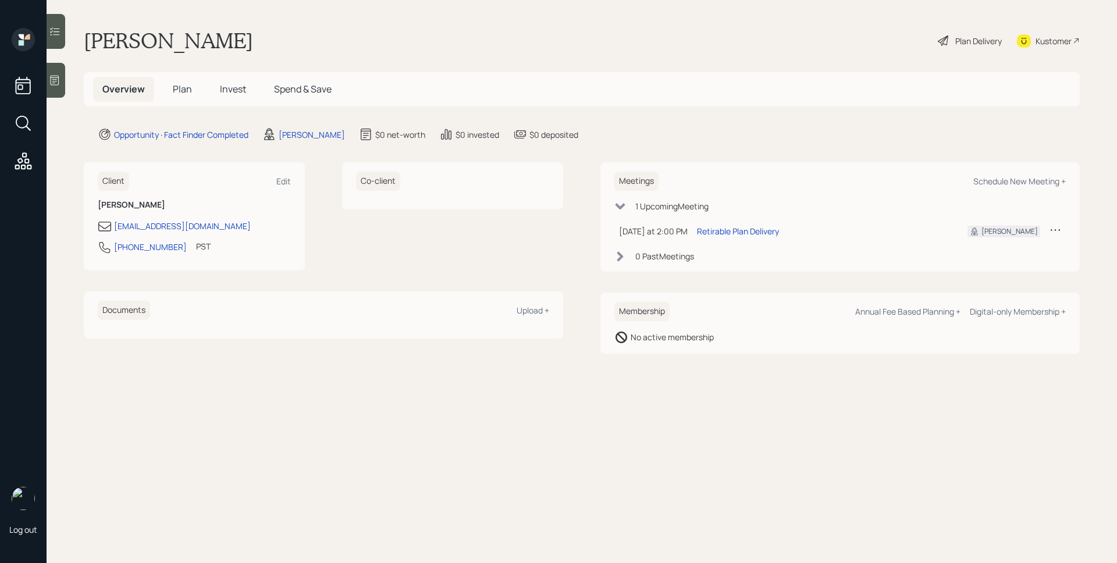
drag, startPoint x: 195, startPoint y: 96, endPoint x: 187, endPoint y: 92, distance: 8.6
click at [192, 94] on h5 "Plan" at bounding box center [182, 89] width 38 height 25
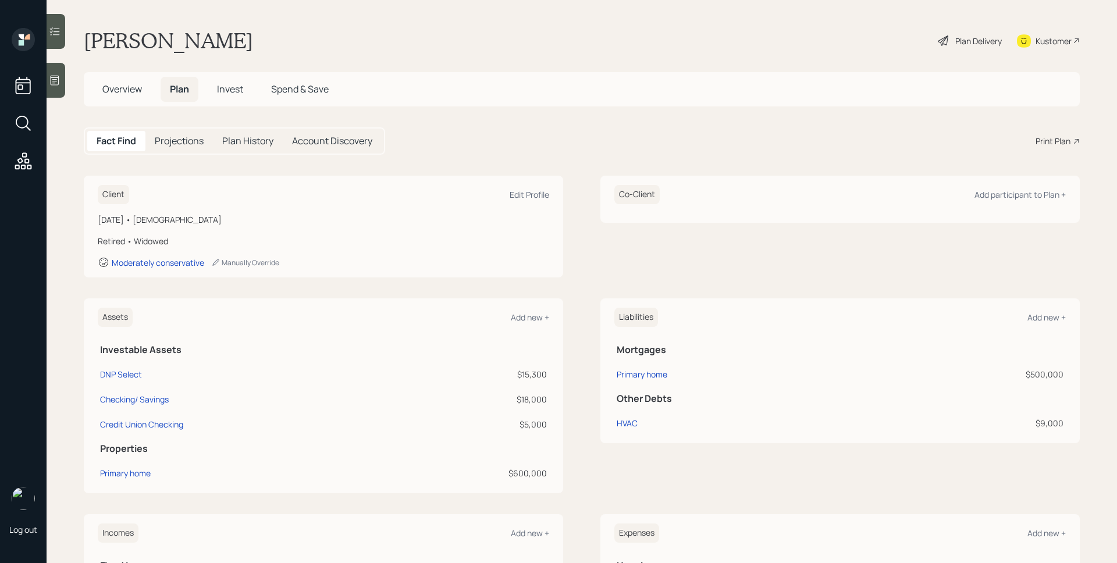
click at [1055, 139] on div "Print Plan" at bounding box center [1052, 141] width 35 height 12
